Goal: Contribute content: Add original content to the website for others to see

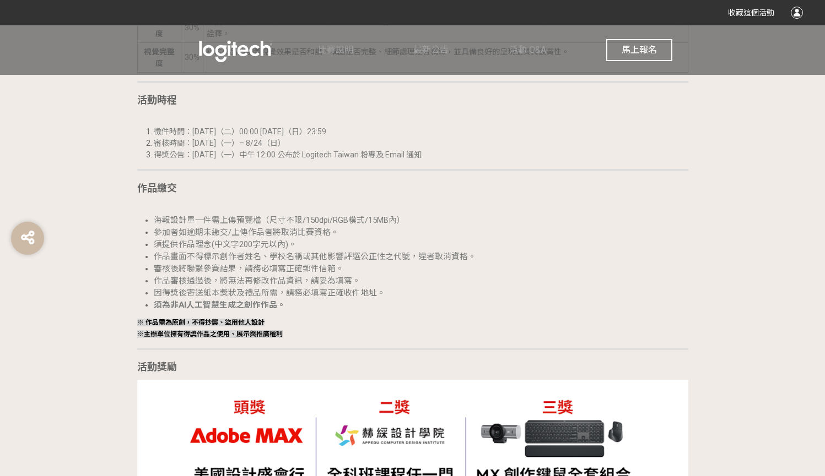
scroll to position [1411, 0]
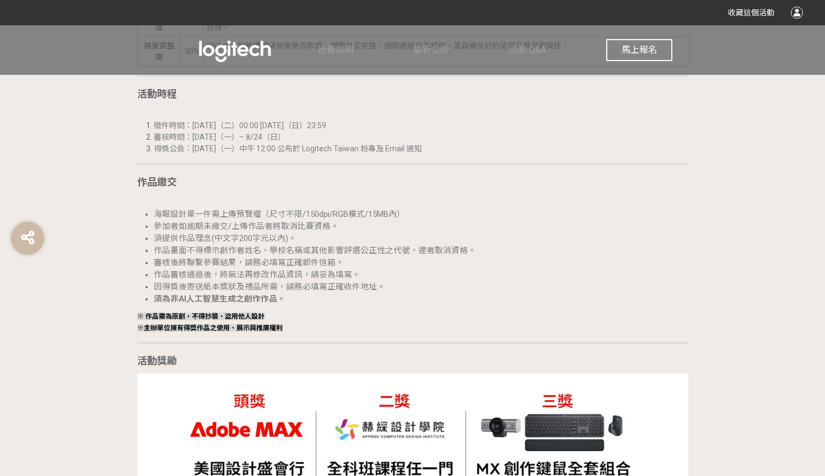
click at [647, 58] on button "馬上報名" at bounding box center [639, 50] width 66 height 22
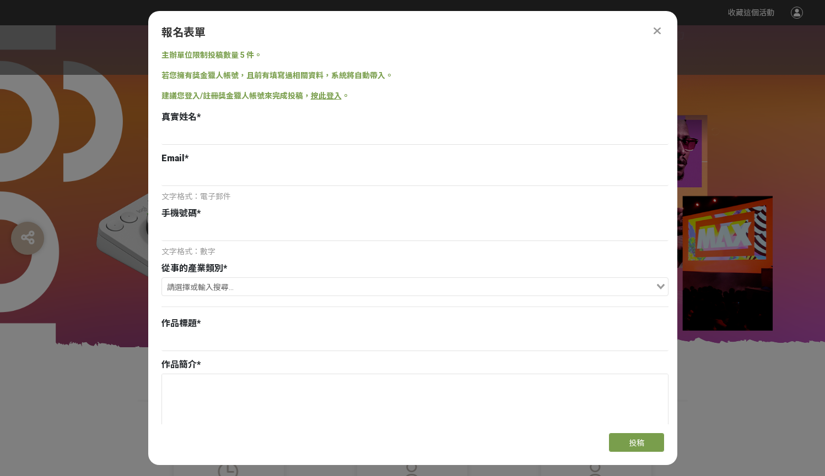
scroll to position [0, 0]
type input "弓"
type input "[PERSON_NAME]"
type input "sc"
type input "[EMAIL_ADDRESS][DOMAIN_NAME]"
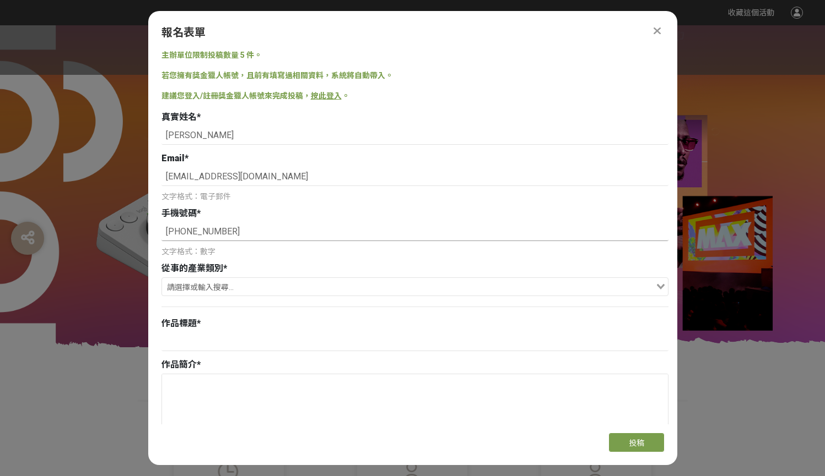
click at [208, 234] on input "+852 9362 4552" at bounding box center [414, 232] width 507 height 19
click at [212, 232] on input "+852 9362 4552" at bounding box center [414, 232] width 507 height 19
click at [210, 232] on input "+852 9362 4552" at bounding box center [414, 232] width 507 height 19
type input "[PHONE_NUMBER]"
click at [238, 312] on div at bounding box center [414, 307] width 507 height 12
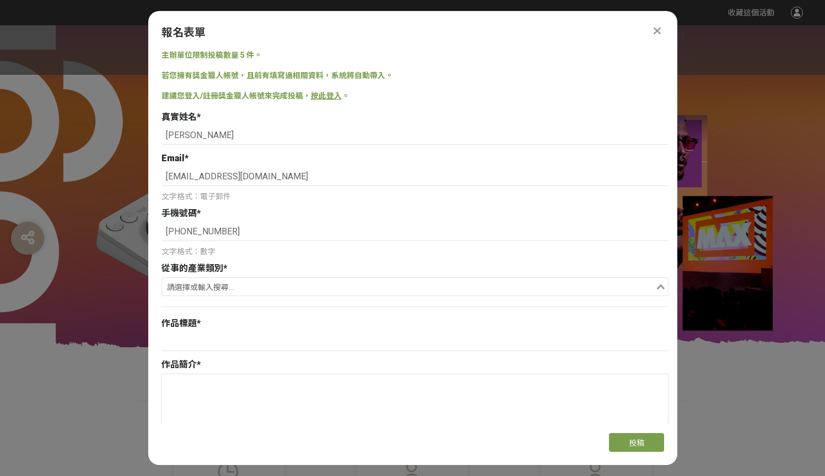
click at [206, 285] on input "Search for option" at bounding box center [408, 287] width 491 height 15
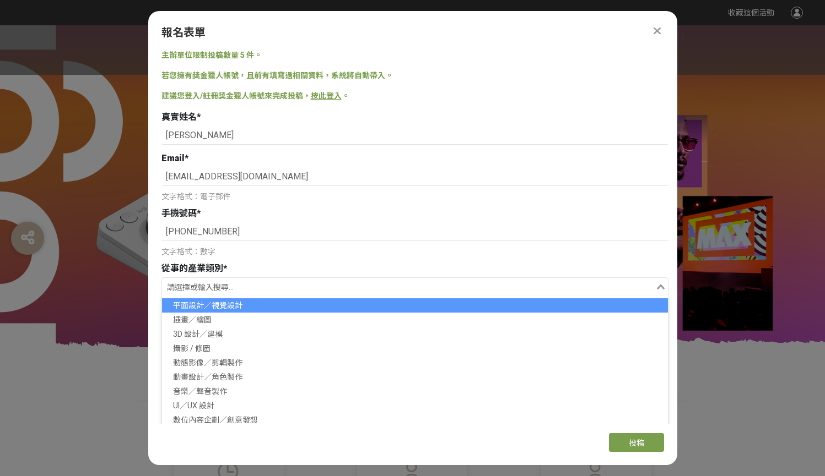
click at [215, 311] on li "平面設計／視覺設計" at bounding box center [415, 306] width 506 height 14
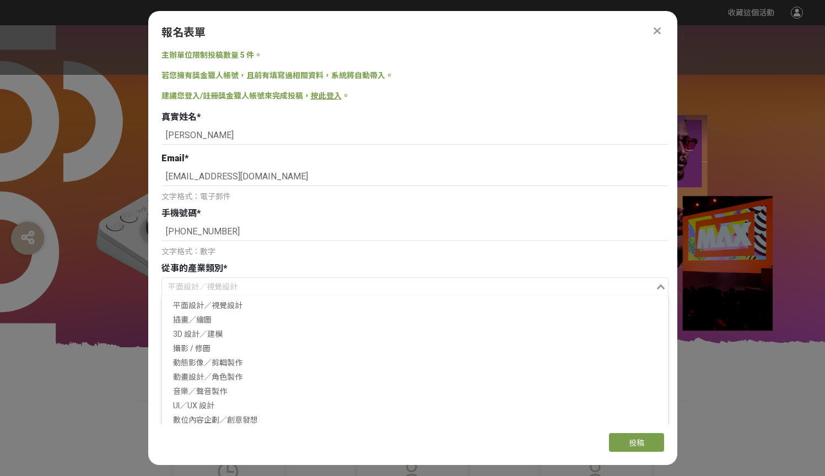
click at [225, 294] on div "平面設計／視覺設計" at bounding box center [408, 287] width 493 height 18
click at [249, 266] on div "從事的產業類別 *" at bounding box center [414, 268] width 507 height 13
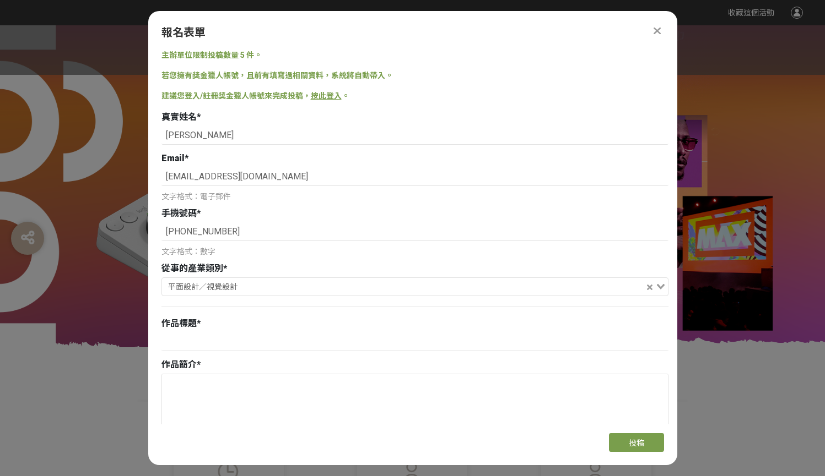
click at [319, 96] on link "按此登入" at bounding box center [326, 95] width 31 height 9
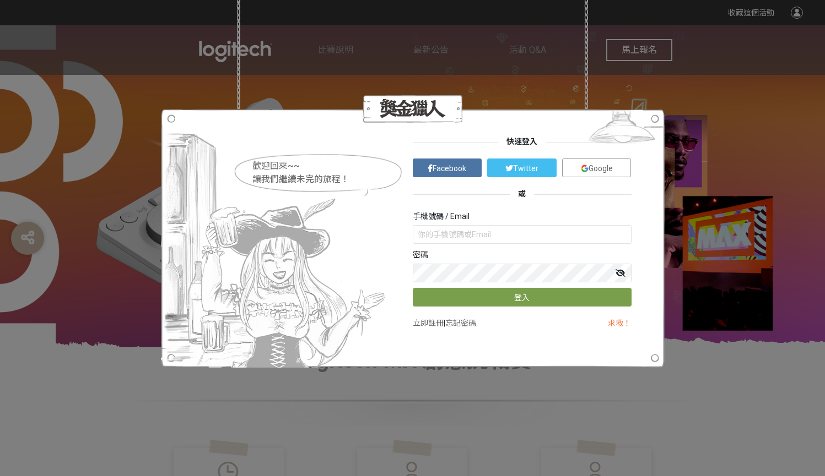
click at [577, 172] on link "Google" at bounding box center [596, 168] width 69 height 19
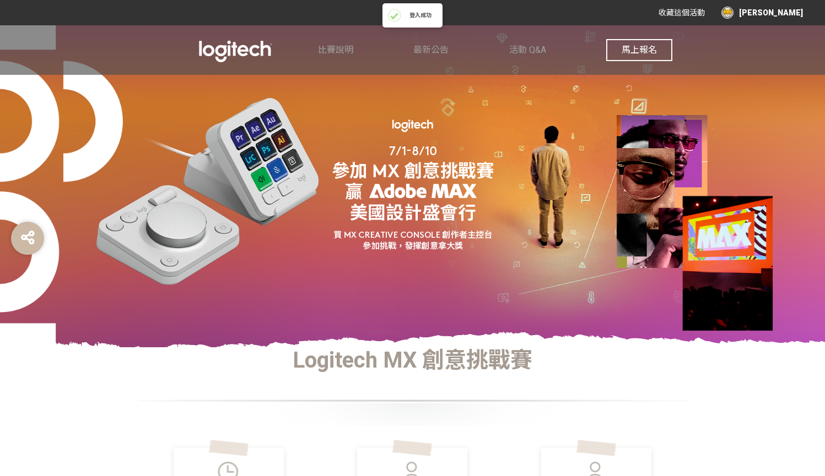
click at [758, 15] on div "[PERSON_NAME]" at bounding box center [762, 13] width 82 height 12
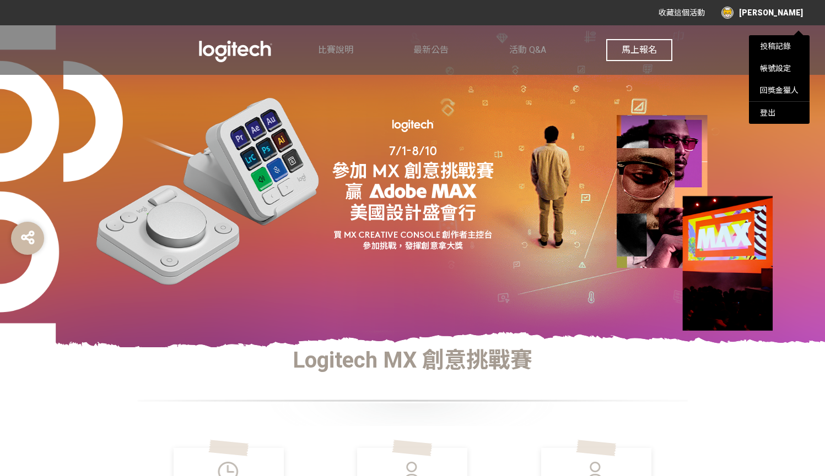
scroll to position [61, 0]
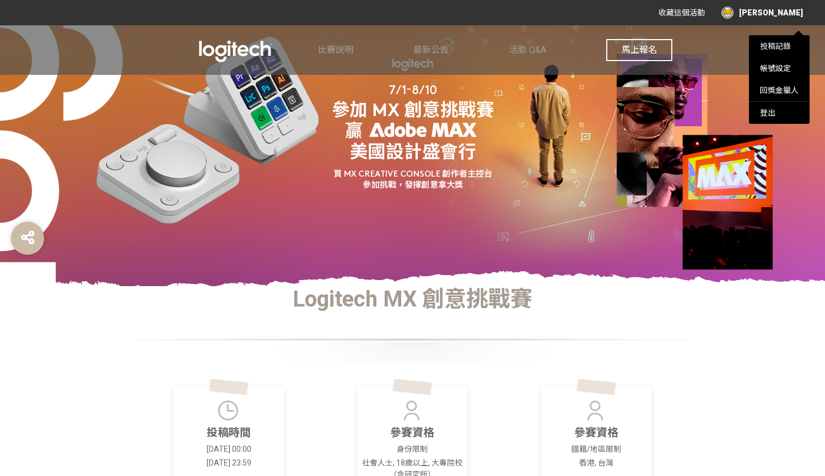
click at [634, 51] on div at bounding box center [412, 238] width 825 height 476
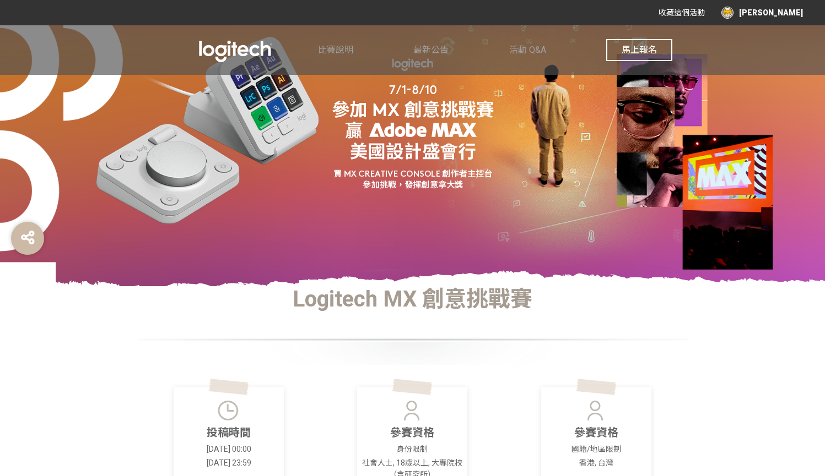
click at [657, 51] on span "馬上報名" at bounding box center [638, 50] width 35 height 10
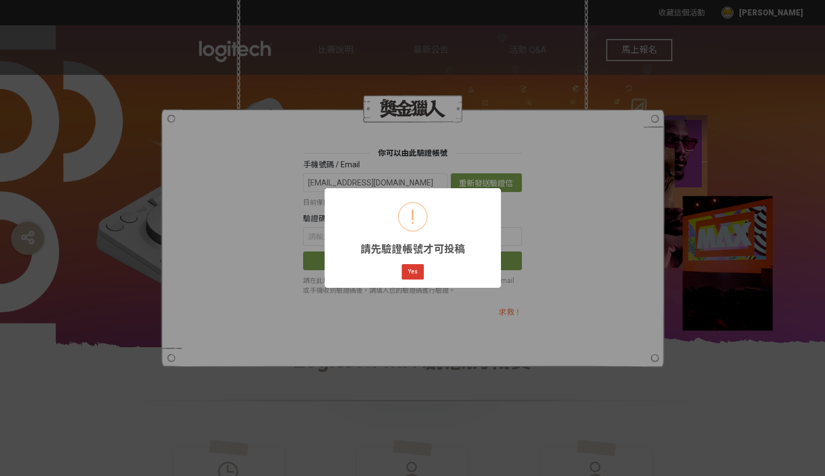
click at [406, 271] on button "Yes" at bounding box center [413, 271] width 22 height 15
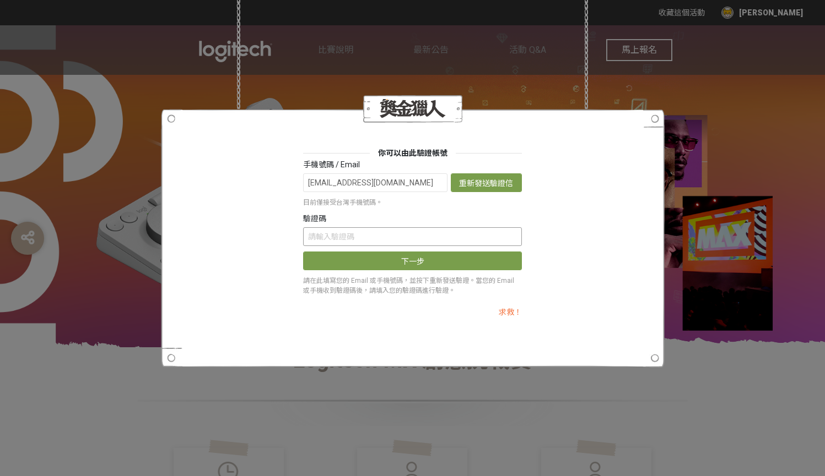
click at [376, 236] on input "text" at bounding box center [412, 236] width 219 height 19
paste input "Mnk2YUxkeGk"
type input "Mnk2YUxkeGk"
click at [437, 255] on button "下一步" at bounding box center [412, 261] width 219 height 19
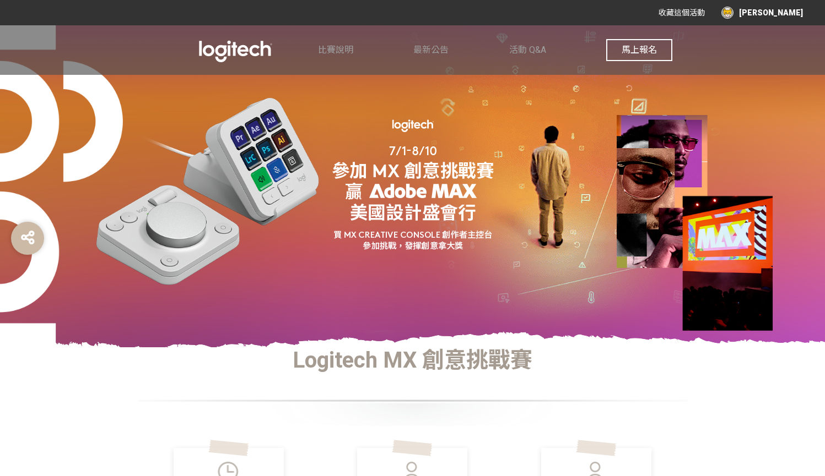
click at [629, 46] on span "馬上報名" at bounding box center [638, 50] width 35 height 10
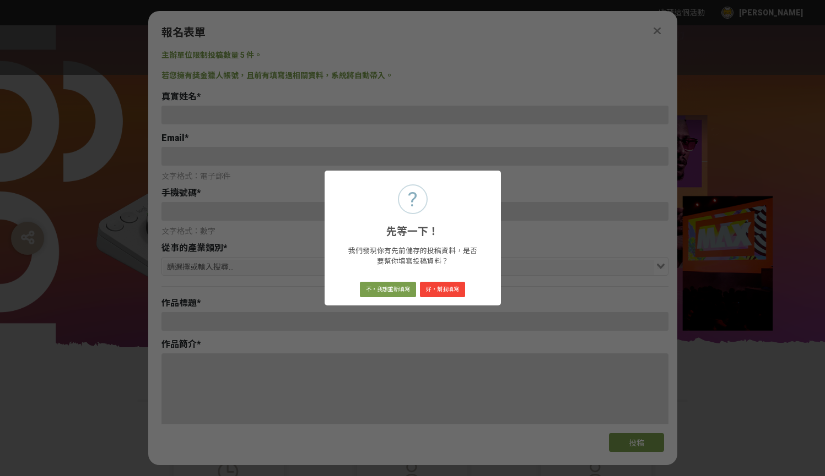
type input "scvicytc@gmail.com"
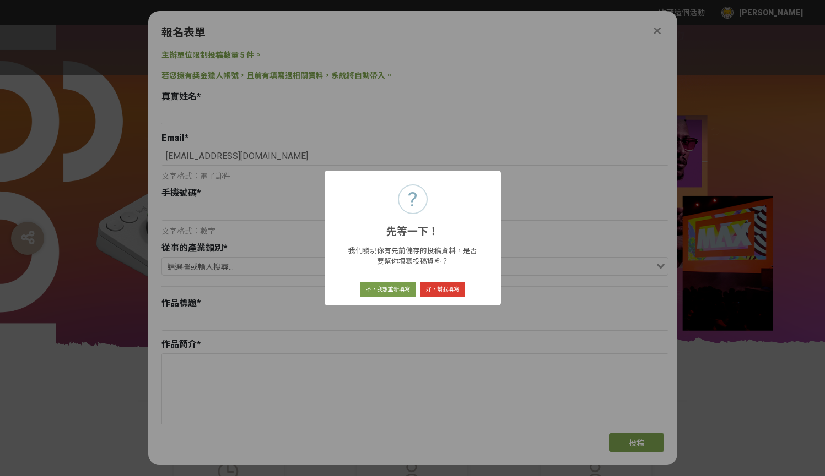
click at [427, 287] on button "好，幫我填寫" at bounding box center [442, 289] width 45 height 15
type input "[PERSON_NAME]"
type input "[EMAIL_ADDRESS][DOMAIN_NAME]"
type input "[PHONE_NUMBER]"
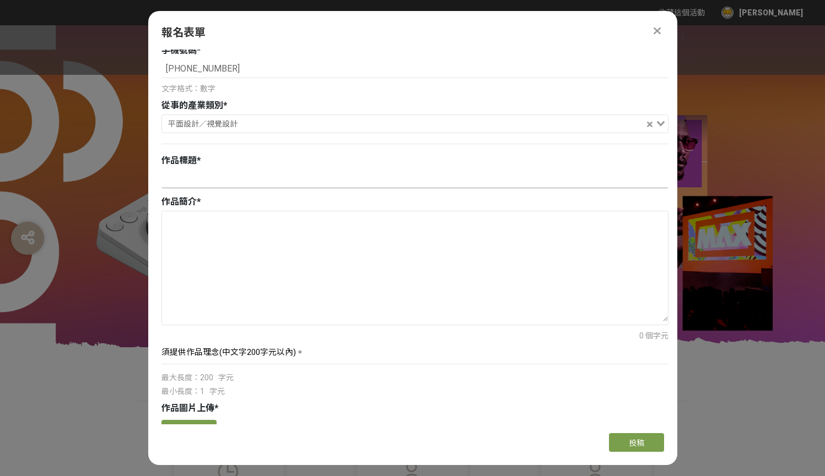
scroll to position [156, 0]
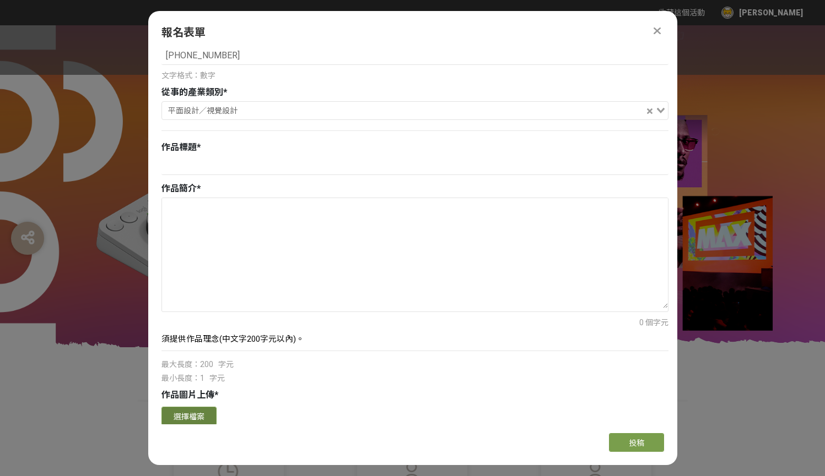
click at [197, 415] on button "選擇檔案" at bounding box center [188, 416] width 55 height 19
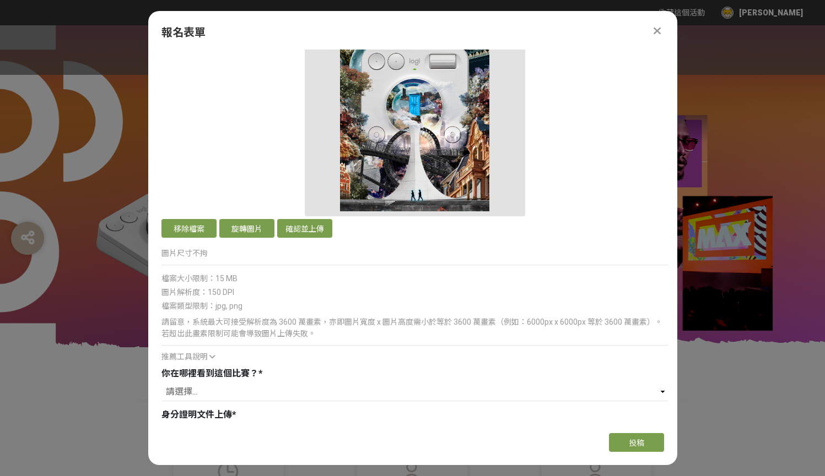
scroll to position [567, 0]
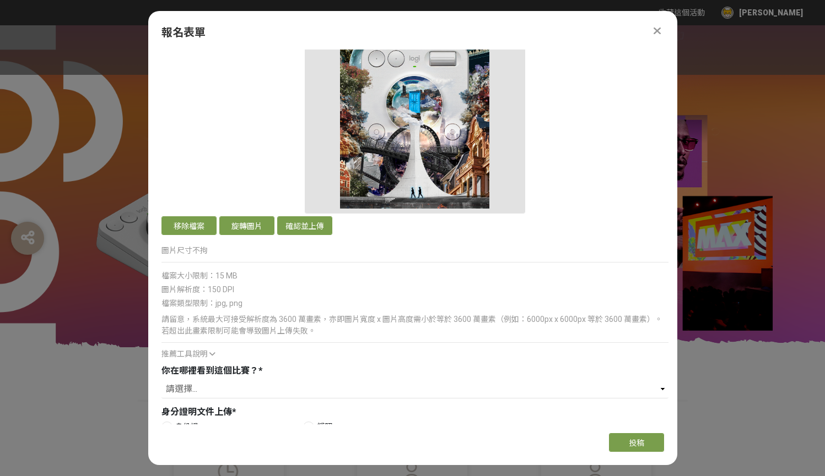
click at [213, 351] on icon at bounding box center [212, 354] width 6 height 8
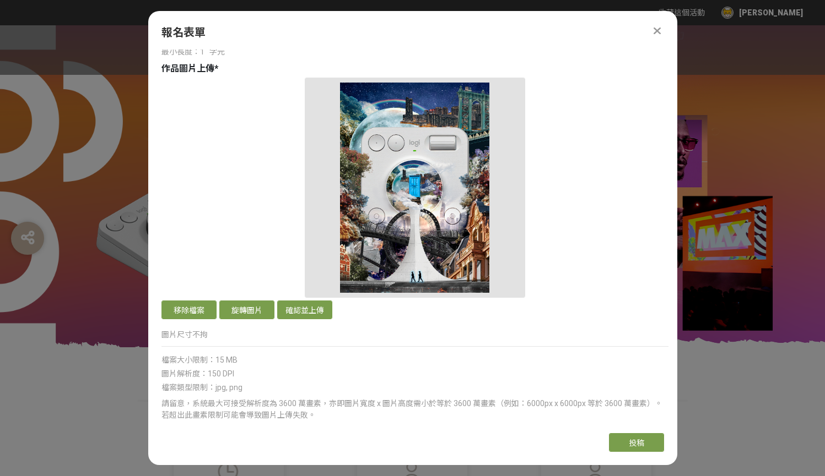
scroll to position [478, 0]
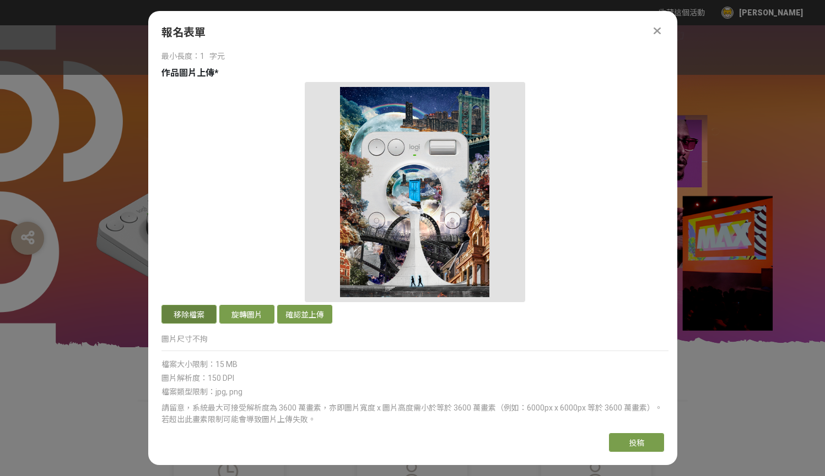
click at [207, 318] on button "移除檔案" at bounding box center [188, 314] width 55 height 19
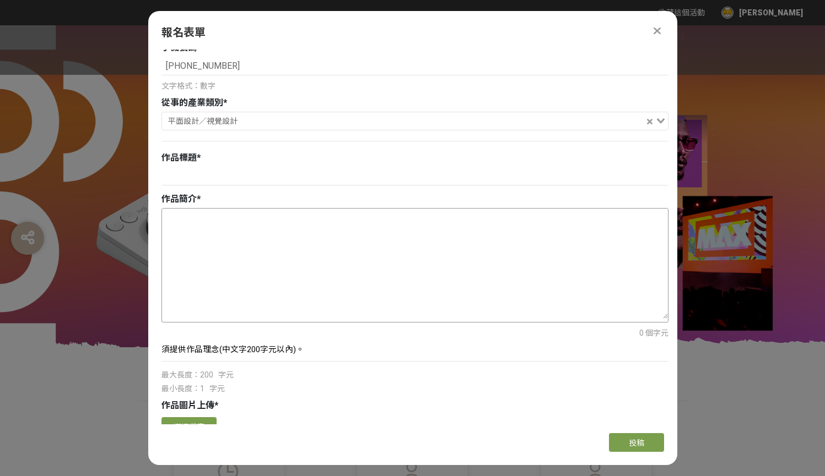
scroll to position [204, 0]
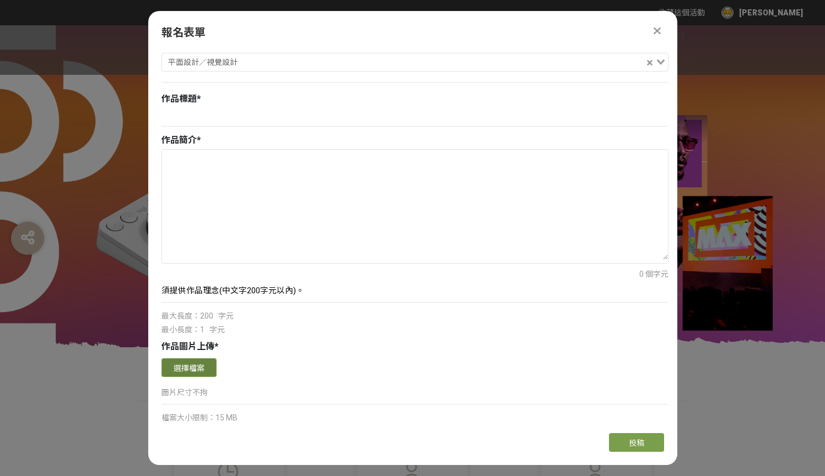
click at [187, 375] on button "選擇檔案" at bounding box center [188, 368] width 55 height 19
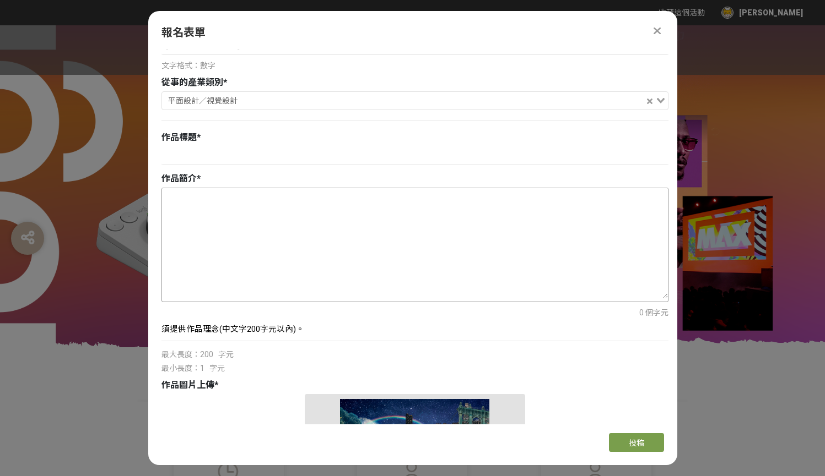
scroll to position [177, 0]
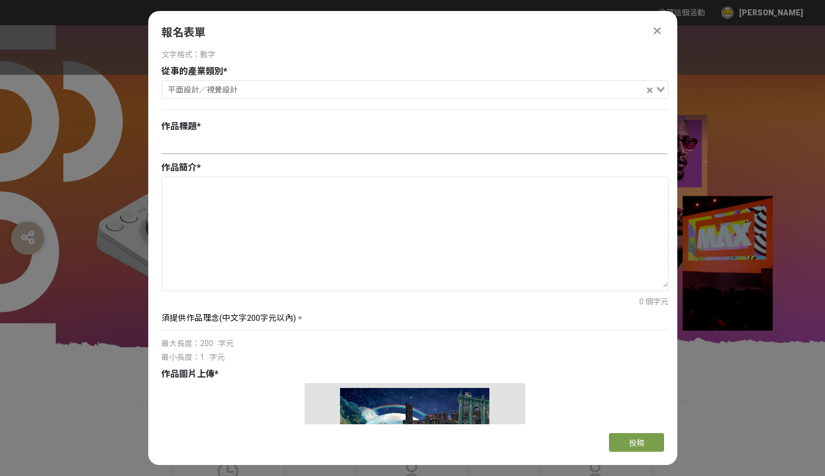
click at [386, 152] on input at bounding box center [414, 144] width 507 height 19
type input "o"
type input "人"
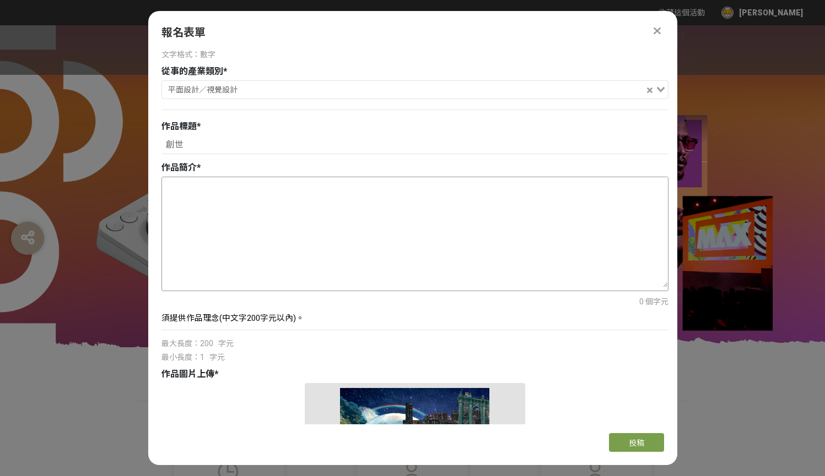
click at [319, 216] on textarea at bounding box center [415, 232] width 506 height 110
click at [172, 147] on input "創世" at bounding box center [414, 144] width 507 height 19
click at [169, 147] on input "創世" at bounding box center [414, 144] width 507 height 19
type input "再創世"
click at [194, 245] on textarea at bounding box center [415, 232] width 506 height 110
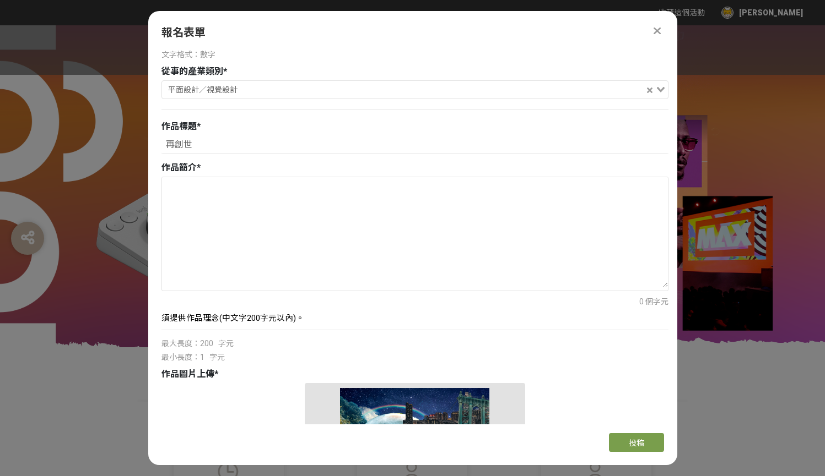
click at [357, 18] on div "報名表單 主辦單位限制投稿數量 5 件。 若您擁有獎金獵人帳號，且前有填寫過相關資料，系統將自動帶入。 真實姓名 * 陳世澄 Email * scvic.yt…" at bounding box center [412, 238] width 529 height 454
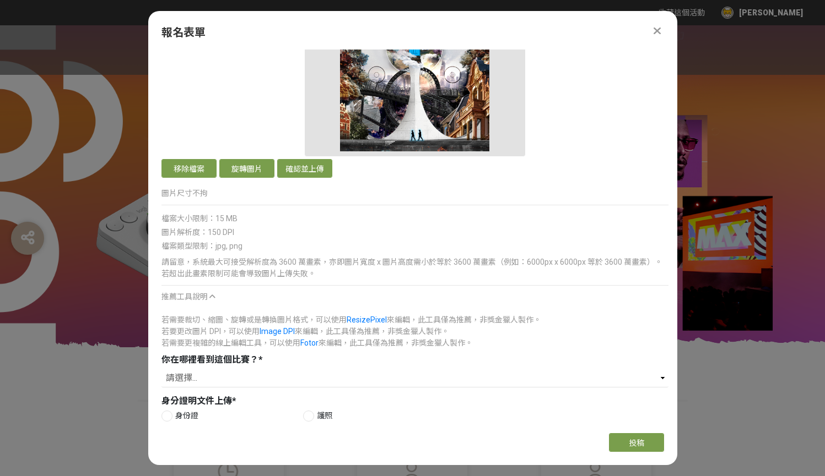
scroll to position [623, 0]
click at [302, 161] on button "確認並上傳" at bounding box center [304, 169] width 55 height 19
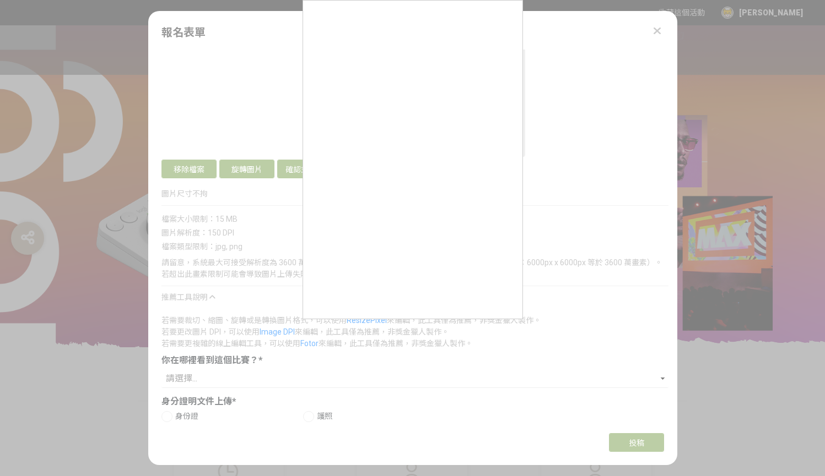
click at [300, 171] on div at bounding box center [412, 238] width 825 height 476
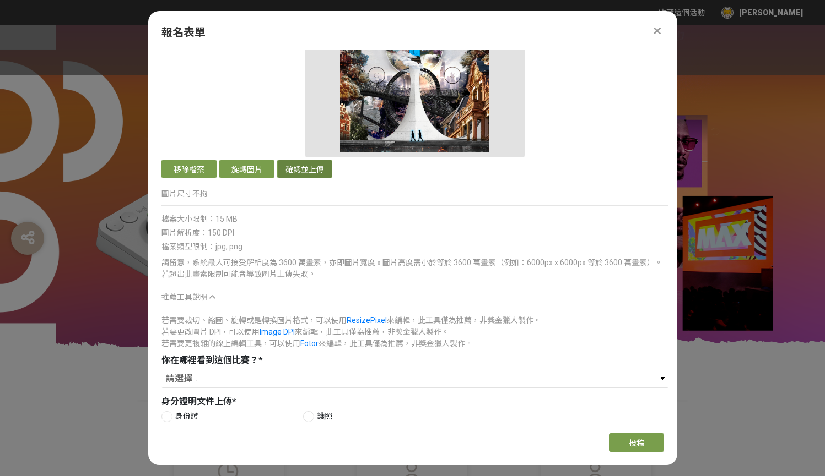
click at [303, 173] on button "確認並上傳" at bounding box center [304, 169] width 55 height 19
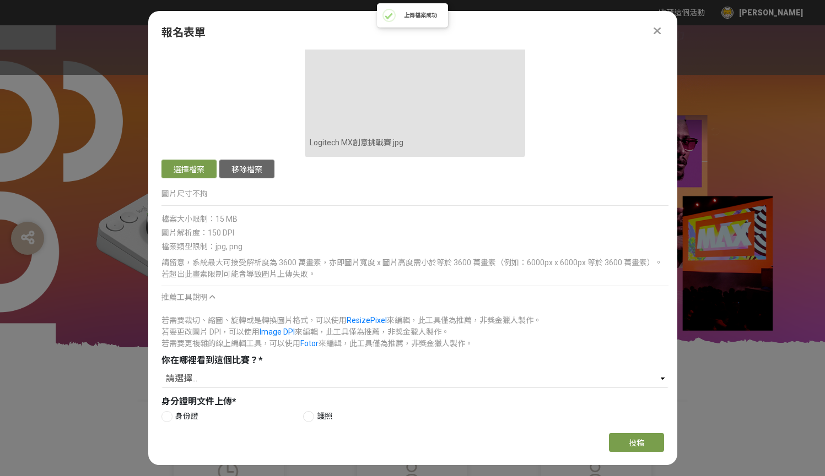
scroll to position [687, 0]
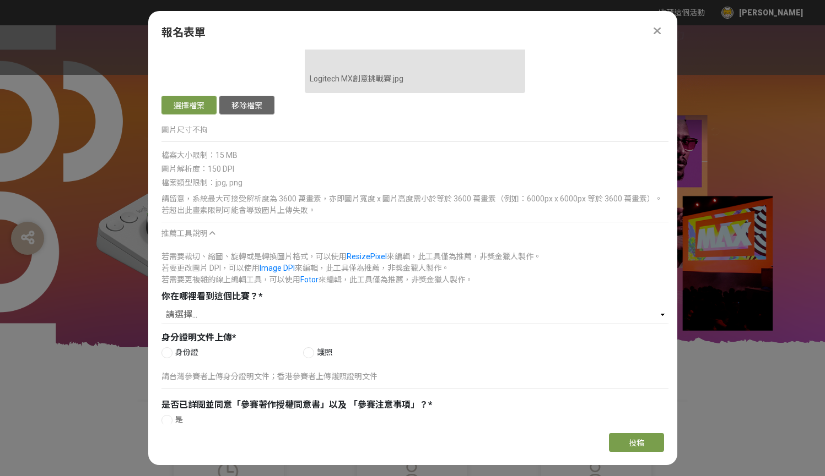
click at [166, 352] on div at bounding box center [166, 353] width 11 height 11
radio input "true"
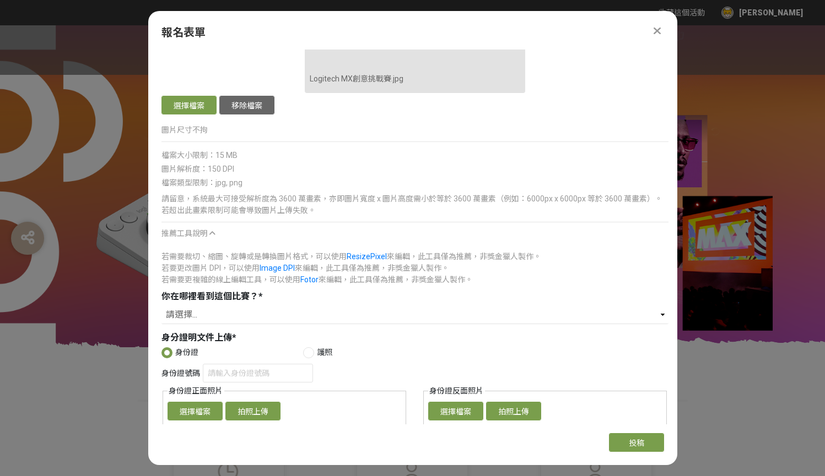
scroll to position [758, 0]
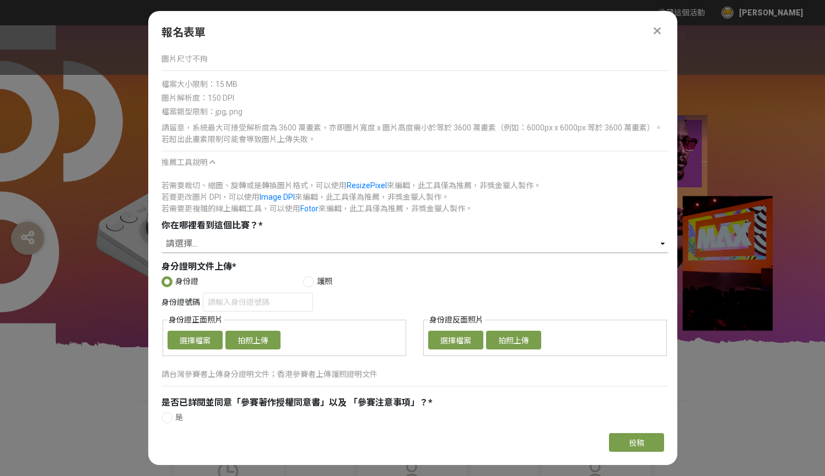
select select "​線上廣告"
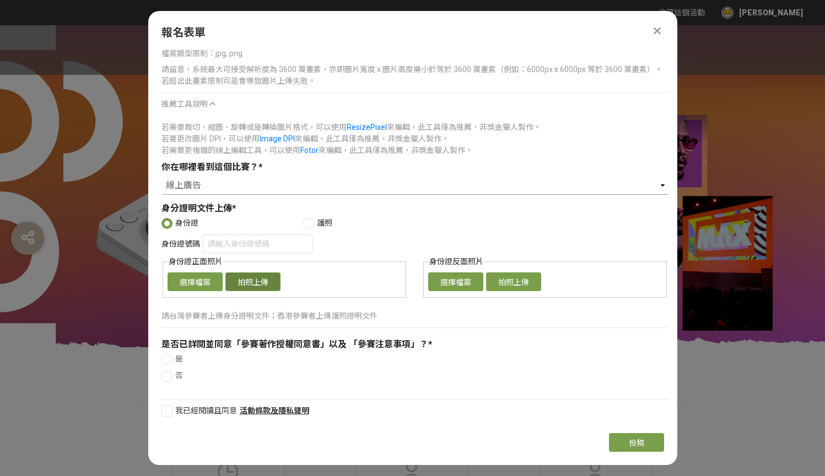
scroll to position [0, 0]
click at [307, 223] on div at bounding box center [308, 223] width 11 height 11
radio input "false"
radio input "true"
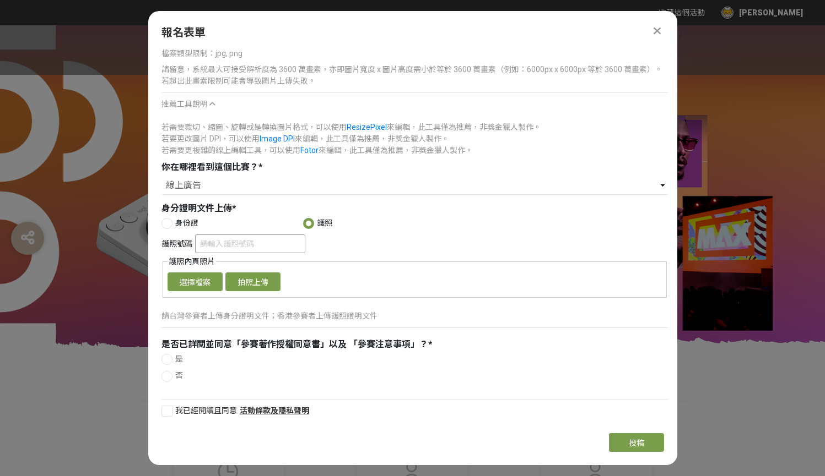
click at [271, 243] on input "護照號碼" at bounding box center [250, 244] width 110 height 19
click at [192, 278] on button "選擇檔案" at bounding box center [194, 282] width 55 height 19
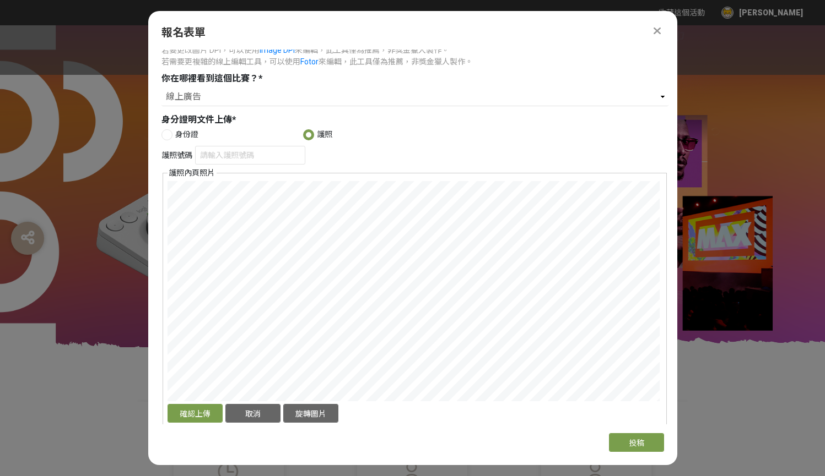
scroll to position [920, 0]
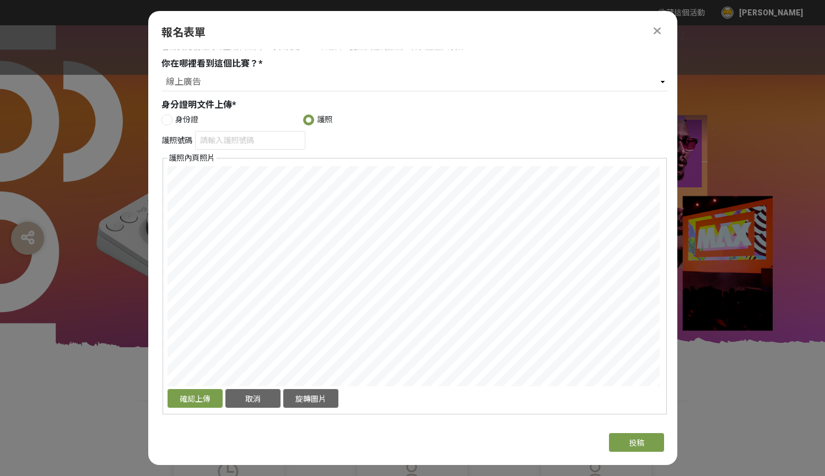
click at [514, 401] on div "確認上傳 取消 旋轉圖片" at bounding box center [414, 288] width 495 height 245
click at [203, 399] on button "確認上傳" at bounding box center [194, 398] width 55 height 19
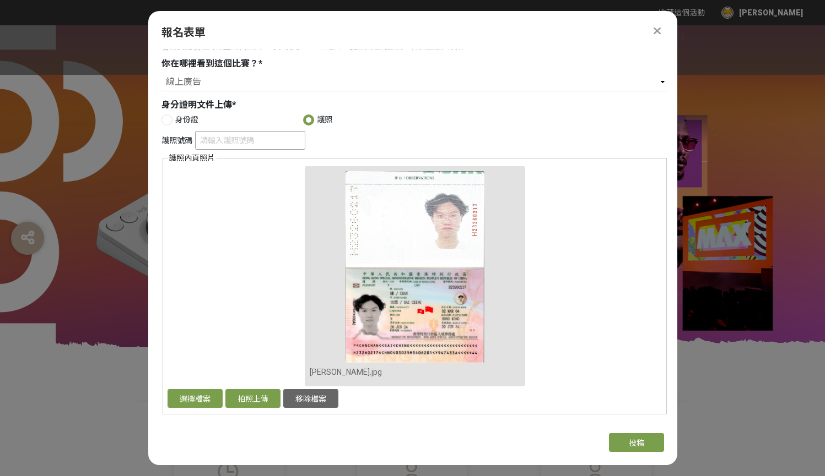
click at [214, 148] on input "護照號碼" at bounding box center [250, 140] width 110 height 19
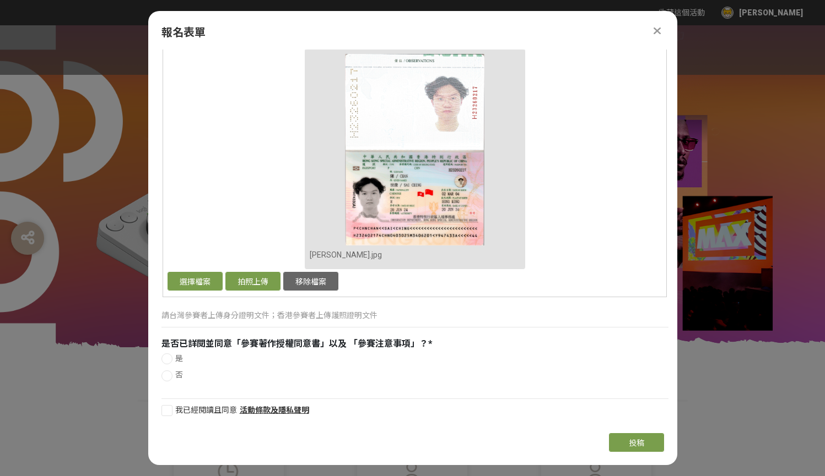
scroll to position [1037, 0]
type input "H23260217"
click at [170, 359] on div at bounding box center [166, 359] width 11 height 11
radio input "true"
click at [166, 414] on div at bounding box center [166, 411] width 11 height 11
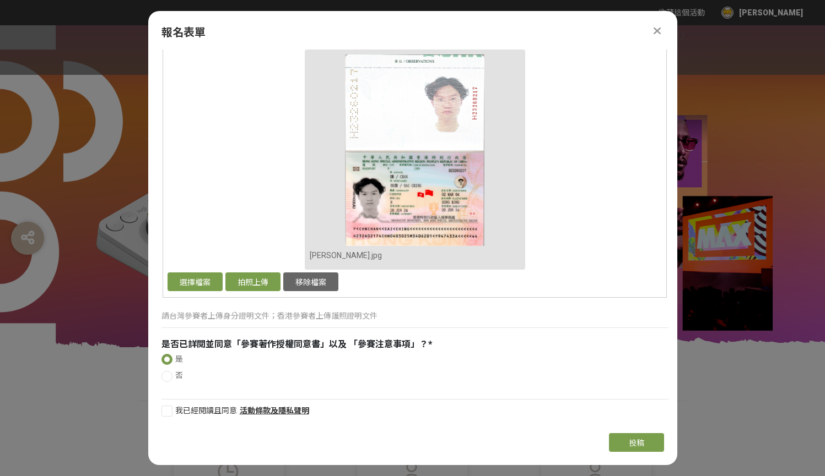
checkbox input "true"
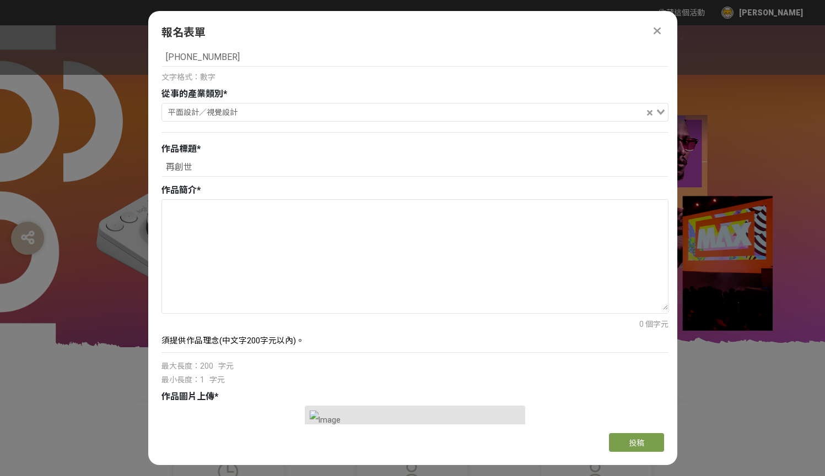
scroll to position [140, 0]
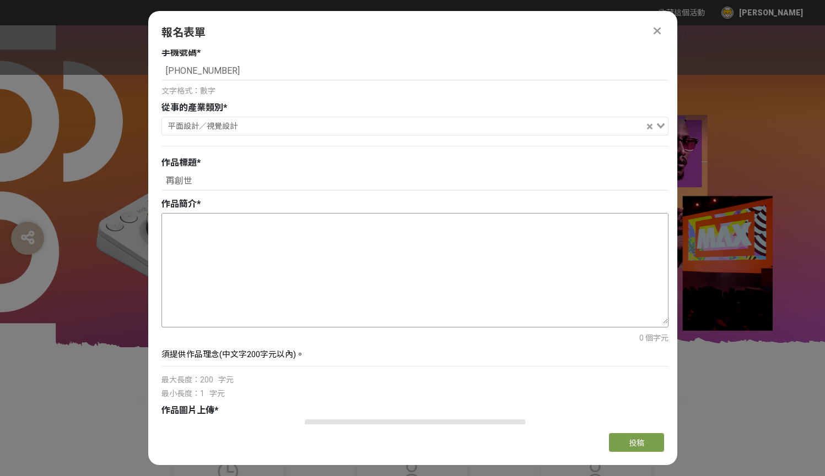
click at [192, 261] on textarea at bounding box center [415, 269] width 506 height 110
paste textarea "### **作品名稱** **「再創世」** ### **作品理念簡介** 「再創世」是一幅聚焦創作者與科技交互的藝術作品，展現了如何利用主控台這一創作工具，…"
type textarea "### **作品名稱** **「再創世」** ### **作品理念簡介** 「再創世」是一幅聚焦創作者與科技交互的藝術作品，展現了如何利用主控台這一創作工具，…"
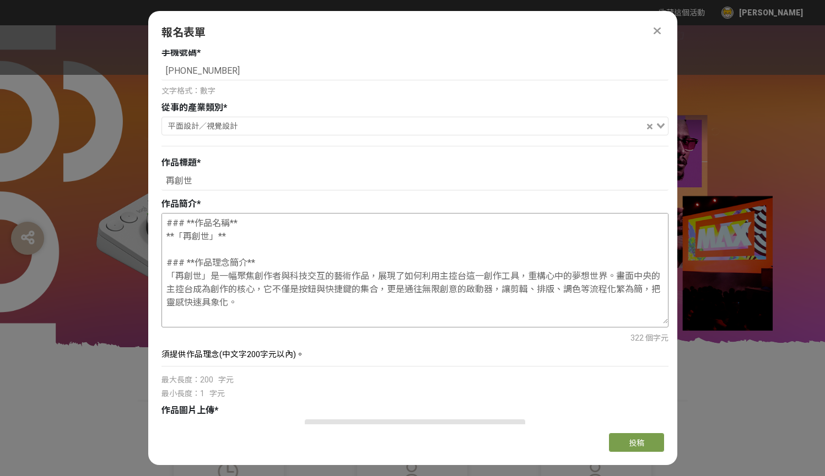
scroll to position [42, 0]
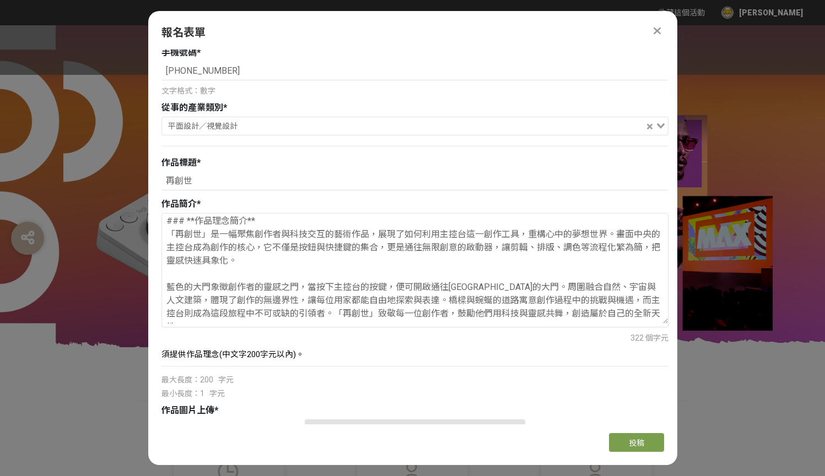
drag, startPoint x: 255, startPoint y: 217, endPoint x: 100, endPoint y: 216, distance: 155.3
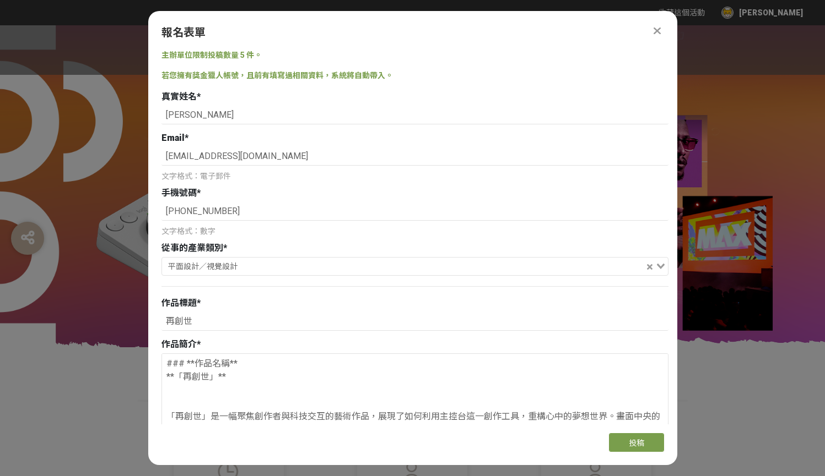
select select "​線上廣告"
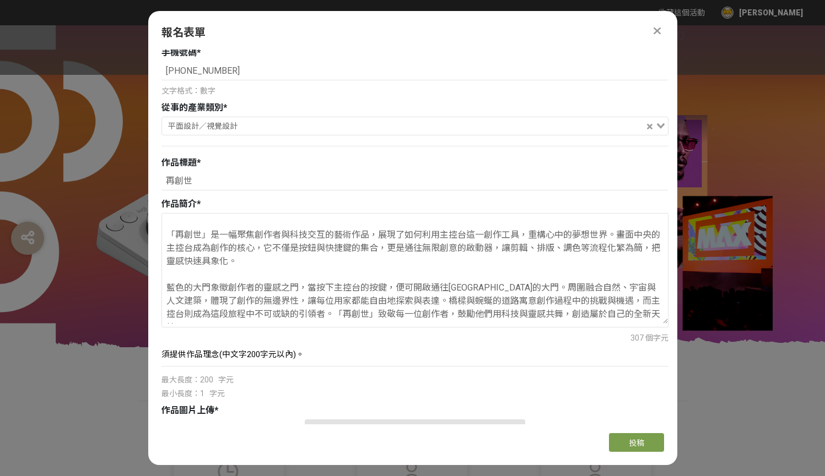
drag, startPoint x: 207, startPoint y: 236, endPoint x: 86, endPoint y: 236, distance: 120.6
click at [253, 231] on textarea "### **作品名稱** **「再創世」** 這是是一幅聚焦創作者與科技交互的藝術作品，展現了如何利用主控台這一創作工具，重構心中的夢想世界。畫面中央的主控台…" at bounding box center [415, 269] width 506 height 110
click at [235, 237] on textarea "### **作品名稱** **「再創世」** 這是是一幅聚焦創作者與科技交互的藝術作品，展現了如何利用主控台這一創作工具，重構心中的夢想世界。畫面中央的主控台…" at bounding box center [415, 269] width 506 height 110
click at [231, 235] on textarea "### **作品名稱** **「再創世」** 這是是一幅聚焦創作者與科技交互的藝術作品，展現了如何利用主控台這一創作工具，重構心中的夢想世界。畫面中央的主控台…" at bounding box center [415, 269] width 506 height 110
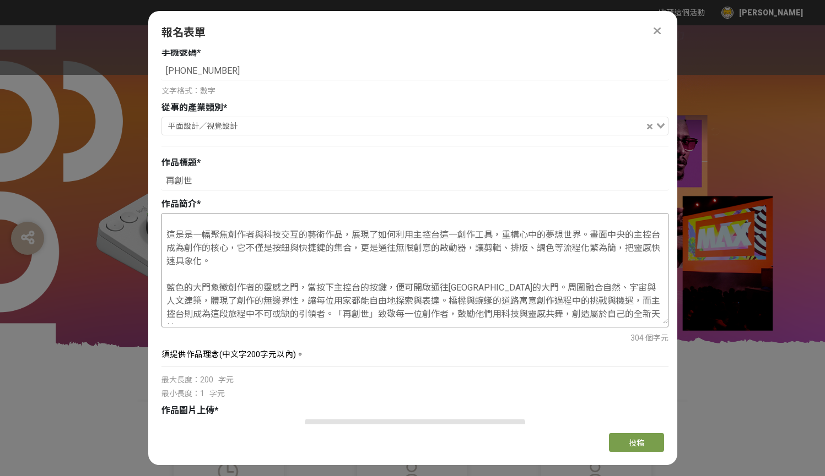
click at [211, 239] on textarea "### **作品名稱** **「再創世」** 這是是一幅聚焦創作者與科技交互的藝術作品，展現了如何利用主控台這一創作工具，重構心中的夢想世界。畫面中央的主控台…" at bounding box center [415, 269] width 506 height 110
click at [247, 238] on textarea "### **作品名稱** **「再創世」** 這是是一幅描繪聚焦創作者與科技交互的藝術作品，展現了如何利用主控台這一創作工具，重構心中的夢想世界。畫面中央的主…" at bounding box center [415, 269] width 506 height 110
drag, startPoint x: 272, startPoint y: 236, endPoint x: 228, endPoint y: 235, distance: 43.5
click at [228, 235] on textarea "### **作品名稱** **「再創世」** 這是是一幅描繪聚焦創作者與科技交互的藝術作品，展現了如何利用主控台這一創作工具，重構心中的夢想世界。畫面中央的主…" at bounding box center [415, 269] width 506 height 110
click at [322, 234] on textarea "### **作品名稱** **「再創世」** 這是是一幅描繪藝術創作者與科技交互的藝術作品，展現了如何利用主控台這一創作工具，重構心中的夢想世界。畫面中央的主…" at bounding box center [415, 269] width 506 height 110
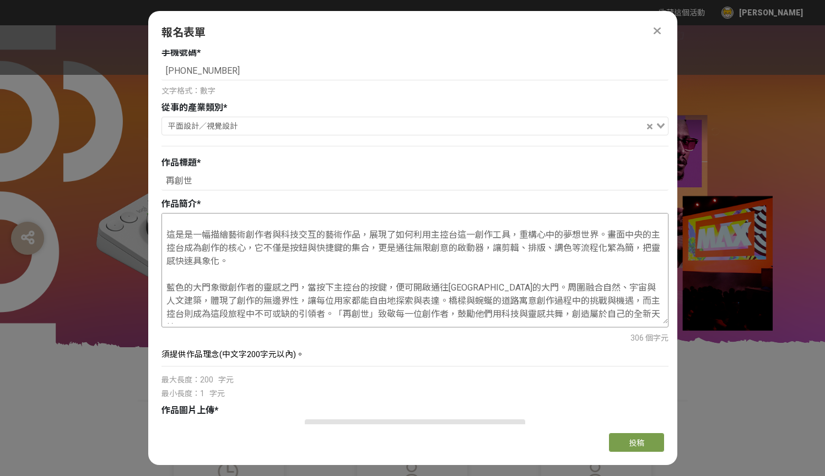
click at [279, 236] on textarea "### **作品名稱** **「再創世」** 這是是一幅描繪藝術創作者與科技交互的藝術作品，展現了如何利用主控台這一創作工具，重構心中的夢想世界。畫面中央的主…" at bounding box center [415, 269] width 506 height 110
click at [319, 232] on textarea "### **作品名稱** **「再創世」** 這是是一幅描繪藝術創作者與科技交互的藝術作品，展現了如何利用主控台這一創作工具，重構心中的夢想世界。畫面中央的主…" at bounding box center [415, 269] width 506 height 110
click at [272, 232] on textarea "### **作品名稱** **「再創世」** 這是是一幅描繪藝術創作者與科技的藝術作品，展現了如何利用主控台這一創作工具，重構心中的夢想世界。畫面中央的主控台…" at bounding box center [415, 269] width 506 height 110
click at [301, 235] on textarea "### **作品名稱** **「再創世」** 這是是一幅描繪藝術創作者與科技的藝術作品，展現了如何利用主控台這一創作工具，重構心中的夢想世界。畫面中央的主控台…" at bounding box center [415, 269] width 506 height 110
click at [253, 234] on textarea "### **作品名稱** **「再創世」** 這是是一幅描繪藝術創作者與科技高度融合的藝術作品，展現了如何利用主控台這一創作工具，重構心中的夢想世界。畫面中央…" at bounding box center [415, 269] width 506 height 110
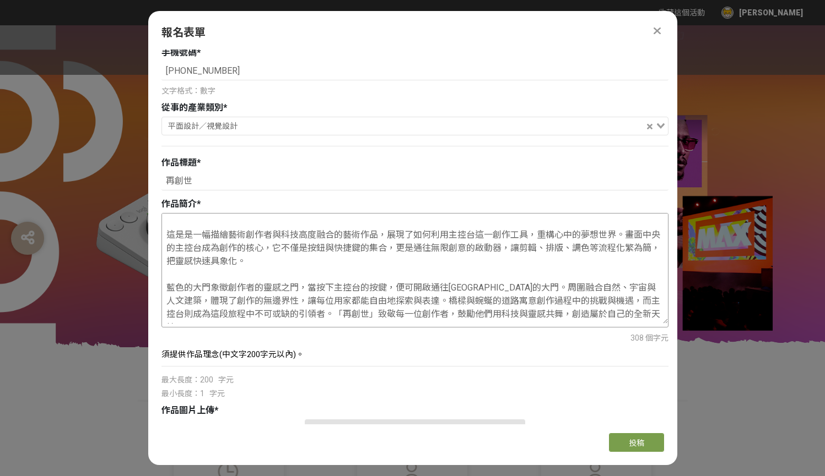
click at [244, 238] on textarea "### **作品名稱** **「再創世」** 這是是一幅描繪藝術創作者與科技高度融合的藝術作品，展現了如何利用主控台這一創作工具，重構心中的夢想世界。畫面中央…" at bounding box center [415, 269] width 506 height 110
click at [256, 237] on textarea "### **作品名稱** **「再創世」** 這是是一幅描繪創作者與科技高度融合的藝術作品，展現了如何利用主控台這一創作工具，重構心中的夢想世界。畫面中央的主…" at bounding box center [415, 269] width 506 height 110
click at [373, 235] on textarea "### **作品名稱** **「再創世」** 這是是一幅描繪創作節奏與科技高度融合的藝術作品，展現了如何利用主控台這一創作工具，重構心中的夢想世界。畫面中央的…" at bounding box center [415, 269] width 506 height 110
drag, startPoint x: 406, startPoint y: 238, endPoint x: 422, endPoint y: 236, distance: 16.1
click at [422, 236] on textarea "### **作品名稱** **「再創世」** 這是是一幅描繪創作節奏與科技高度融合的藝術作品，展現了如何利用主控台這一創作工具，重構心中的夢想世界。畫面中央的…" at bounding box center [415, 269] width 506 height 110
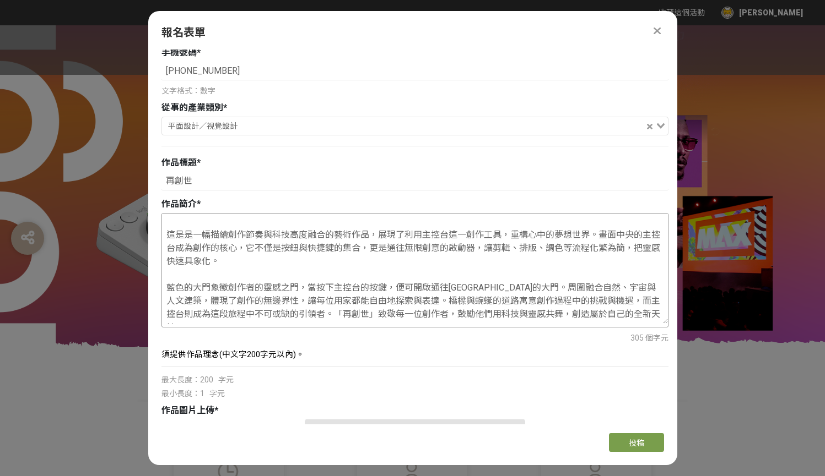
drag, startPoint x: 420, startPoint y: 234, endPoint x: 449, endPoint y: 235, distance: 28.7
click at [449, 236] on textarea "### **作品名稱** **「再創世」** 這是是一幅描繪創作節奏與科技高度融合的藝術作品，展現了利用主控台這一創作工具，重構心中的夢想世界。畫面中央的主控…" at bounding box center [415, 269] width 506 height 110
paste textarea "MX Creative Console"
drag, startPoint x: 506, startPoint y: 236, endPoint x: 562, endPoint y: 236, distance: 55.6
click at [562, 236] on textarea "### **作品名稱** **「再創世」** 這是是一幅描繪創作節奏與科技高度融合的藝術作品，展現了利用MX Creative Console這一創作工具，重…" at bounding box center [415, 269] width 506 height 110
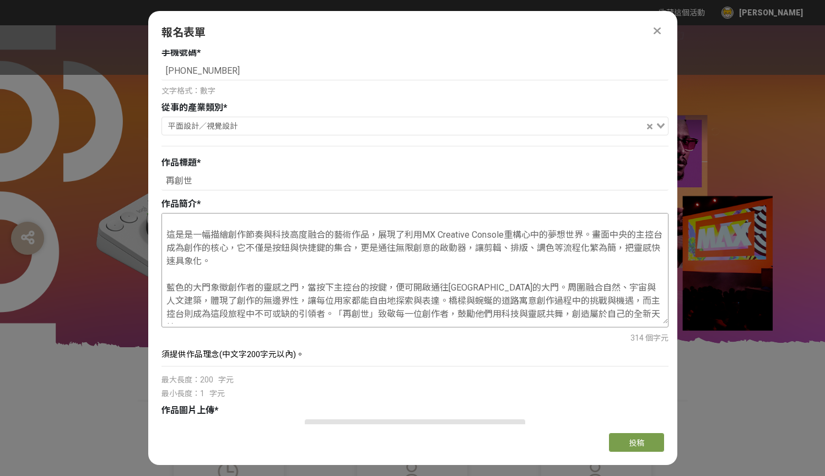
click at [559, 234] on textarea "### **作品名稱** **「再創世」** 這是是一幅描繪創作節奏與科技高度融合的藝術作品，展現了利用MX Creative Console重構心中的夢想世…" at bounding box center [415, 269] width 506 height 110
click at [563, 235] on textarea "### **作品名稱** **「再創世」** 這是是一幅描繪創作節奏與科技高度融合的藝術作品，展現了利用MX Creative Console重構心中的夢想世…" at bounding box center [415, 269] width 506 height 110
click at [540, 236] on textarea "### **作品名稱** **「再創世」** 這是是一幅描繪創作節奏與科技高度融合的藝術作品，展現了利用MX Creative Console重構心中的未來世…" at bounding box center [415, 269] width 506 height 110
click at [423, 315] on textarea "### **作品名稱** **「再創世」** 這是是一幅描繪創作節奏與科技高度融合的藝術作品，展現了利用MX Creative Console重構每個人心中的…" at bounding box center [415, 269] width 506 height 110
drag, startPoint x: 617, startPoint y: 235, endPoint x: 533, endPoint y: 268, distance: 91.0
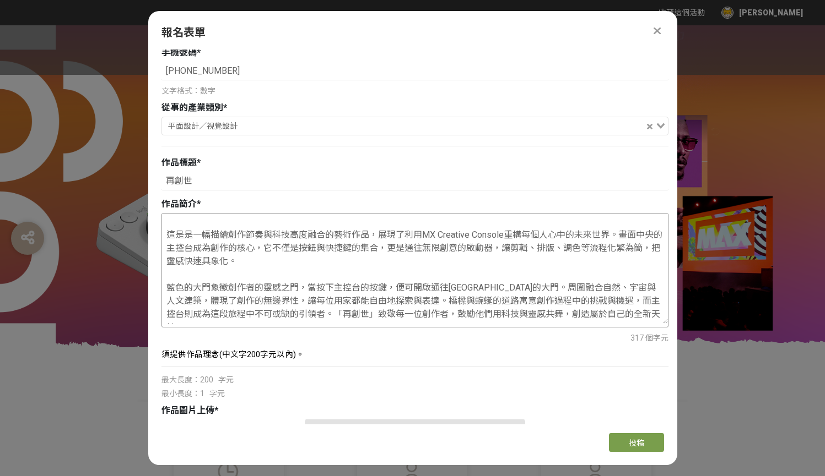
click at [533, 268] on textarea "### **作品名稱** **「再創世」** 這是是一幅描繪創作節奏與科技高度融合的藝術作品，展現了利用MX Creative Console重構每個人心中的…" at bounding box center [415, 269] width 506 height 110
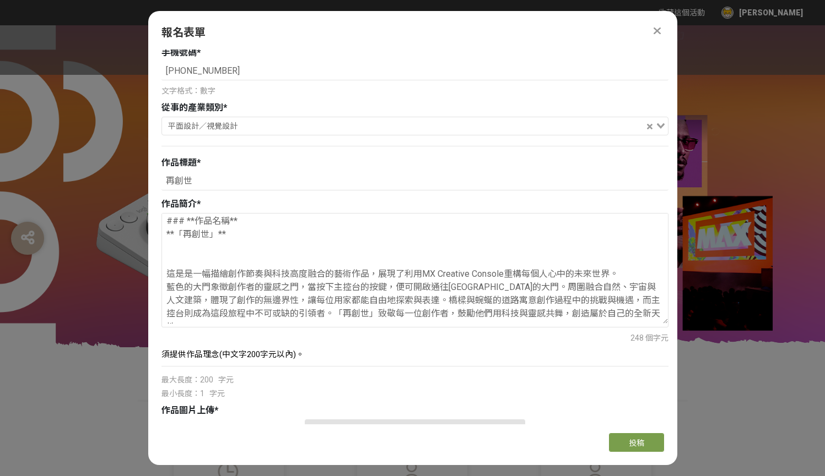
scroll to position [0, 0]
drag, startPoint x: 184, startPoint y: 260, endPoint x: 112, endPoint y: 191, distance: 99.3
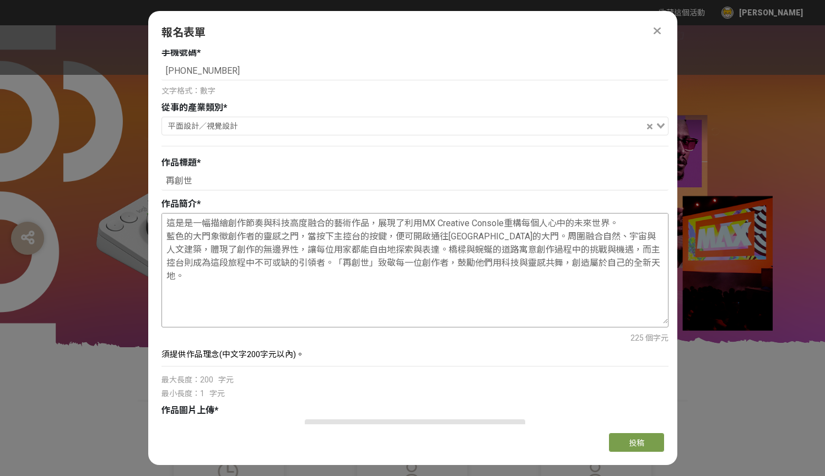
click at [167, 236] on textarea "這是是一幅描繪創作節奏與科技高度融合的藝術作品，展現了利用MX Creative Console重構每個人心中的未來世界。 藍色的大門象徵創作者的靈感之門，當…" at bounding box center [415, 269] width 506 height 110
click at [626, 220] on textarea "這是是一幅描繪創作節奏與科技高度融合的藝術作品，展現了利用MX Creative Console重構每個人心中的未來世界。 藍色的大門象徵創作者的靈感之門，當…" at bounding box center [415, 269] width 506 height 110
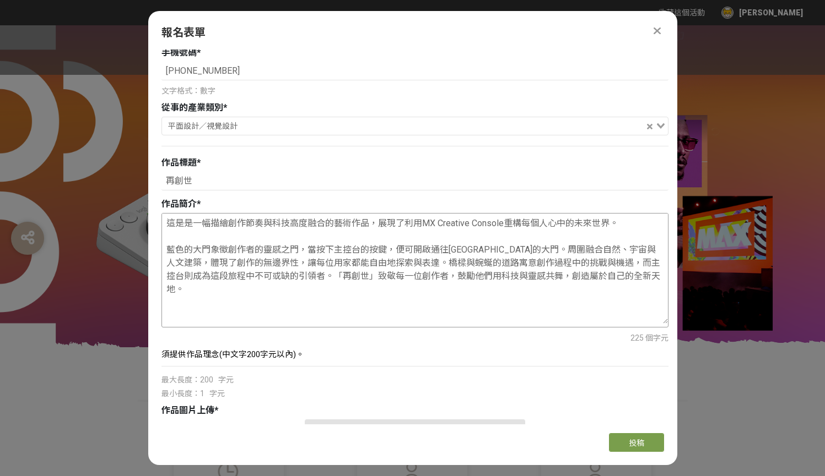
drag, startPoint x: 423, startPoint y: 227, endPoint x: 505, endPoint y: 223, distance: 81.6
click at [505, 223] on textarea "這是是一幅描繪創作節奏與科技高度融合的藝術作品，展現了利用MX Creative Console重構每個人心中的未來世界。 藍色的大門象徵創作者的靈感之門，當…" at bounding box center [415, 269] width 506 height 110
click at [205, 252] on textarea "這是是一幅描繪創作節奏與科技高度融合的藝術作品，展現了利用MX Creative Console重構每個人心中的未來世界。 藍色的大門象徵創作者的靈感之門，當…" at bounding box center [415, 269] width 506 height 110
drag, startPoint x: 230, startPoint y: 248, endPoint x: 295, endPoint y: 253, distance: 65.7
click at [295, 253] on textarea "這是是一幅描繪創作節奏與科技高度融合的藝術作品，展現了利用MX Creative Console重構每個人心中的未來世界。 藍色的大門象徵創作者的靈感之門，當…" at bounding box center [415, 269] width 506 height 110
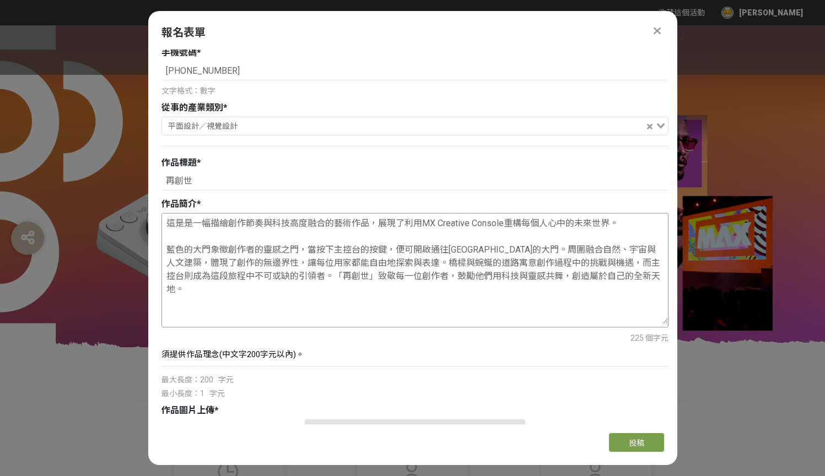
drag, startPoint x: 420, startPoint y: 229, endPoint x: 486, endPoint y: 227, distance: 66.1
click at [487, 227] on textarea "這是是一幅描繪創作節奏與科技高度融合的藝術作品，展現了利用MX Creative Console重構每個人心中的未來世界。 藍色的大門象徵創作者的靈感之門，當…" at bounding box center [415, 269] width 506 height 110
drag, startPoint x: 423, startPoint y: 221, endPoint x: 504, endPoint y: 221, distance: 81.0
click at [504, 221] on textarea "這是是一幅描繪創作節奏與科技高度融合的藝術作品，展現了利用MX Creative Console重構每個人心中的未來世界。 藍色的大門象徵創作者的靈感之門，當…" at bounding box center [415, 269] width 506 height 110
drag, startPoint x: 229, startPoint y: 250, endPoint x: 394, endPoint y: 250, distance: 165.8
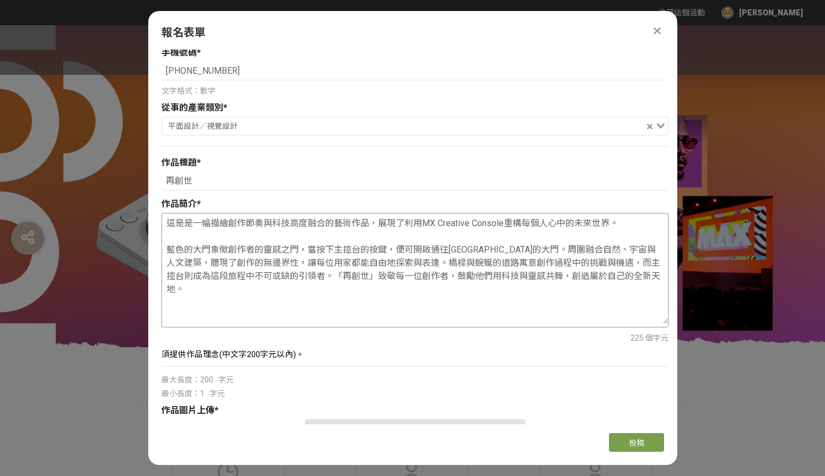
click at [394, 250] on textarea "這是是一幅描繪創作節奏與科技高度融合的藝術作品，展現了利用MX Creative Console重構每個人心中的未來世界。 藍色的大門象徵創作者的靈感之門，當…" at bounding box center [415, 269] width 506 height 110
paste textarea "MX Creative Console"
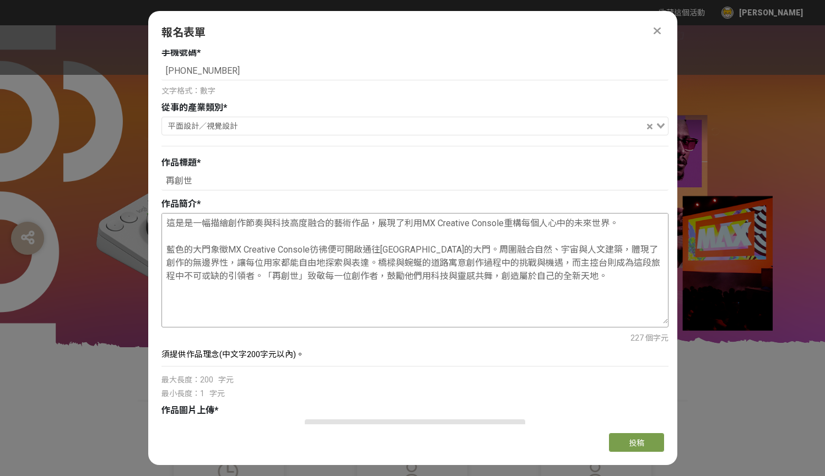
click at [339, 251] on textarea "這是是一幅描繪創作節奏與科技高度融合的藝術作品，展現了利用MX Creative Console重構每個人心中的未來世界。 藍色的大門象徵MX Creativ…" at bounding box center [415, 269] width 506 height 110
click at [348, 250] on textarea "這是是一幅描繪創作節奏與科技高度融合的藝術作品，展現了利用MX Creative Console重構每個人心中的未來世界。 藍色的大門象徵MX Creativ…" at bounding box center [415, 269] width 506 height 110
click at [398, 251] on textarea "這是是一幅描繪創作節奏與科技高度融合的藝術作品，展現了利用MX Creative Console重構每個人心中的未來世界。 藍色的大門象徵MX Creativ…" at bounding box center [415, 269] width 506 height 110
click at [449, 251] on textarea "這是是一幅描繪創作節奏與科技高度融合的藝術作品，展現了利用MX Creative Console重構每個人心中的未來世界。 藍色的大門象徵MX Creativ…" at bounding box center [415, 269] width 506 height 110
click at [557, 250] on textarea "這是是一幅描繪創作節奏與科技高度融合的藝術作品，展現了利用MX Creative Console重構每個人心中的未來世界。 藍色的大門象徵MX Creativ…" at bounding box center [415, 269] width 506 height 110
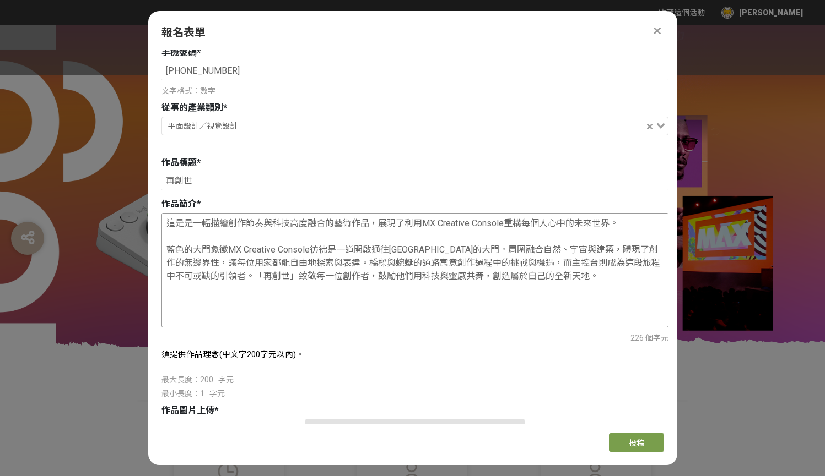
drag, startPoint x: 594, startPoint y: 251, endPoint x: 173, endPoint y: 261, distance: 420.9
click at [173, 262] on textarea "這是是一幅描繪創作節奏與科技高度融合的藝術作品，展現了利用MX Creative Console重構每個人心中的未來世界。 藍色的大門象徵MX Creativ…" at bounding box center [415, 269] width 506 height 110
click at [237, 271] on textarea "這是是一幅描繪創作節奏與科技高度融合的藝術作品，展現了利用MX Creative Console重構每個人心中的未來世界。 藍色的大門象徵MX Creativ…" at bounding box center [415, 269] width 506 height 110
drag, startPoint x: 289, startPoint y: 263, endPoint x: 625, endPoint y: 301, distance: 338.6
click at [625, 301] on textarea "這是是一幅描繪創作節奏與科技高度融合的藝術作品，展現了利用MX Creative Console重構每個人心中的未來世界。 藍色的大門象徵MX Creativ…" at bounding box center [415, 269] width 506 height 110
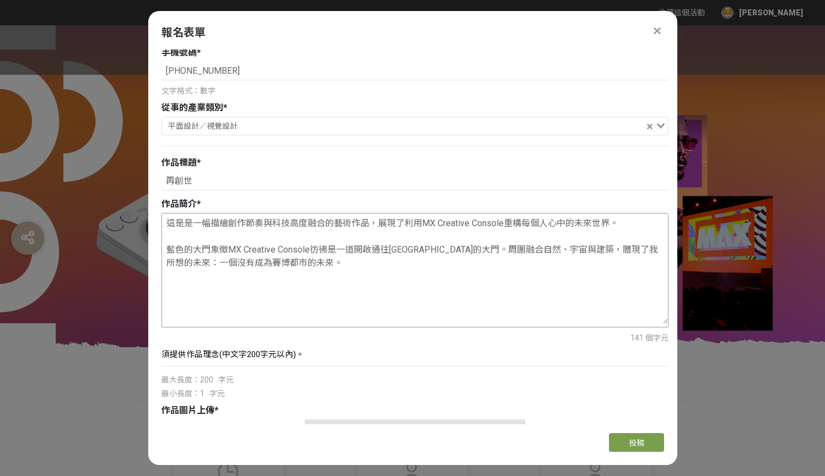
click at [280, 266] on textarea "這是是一幅描繪創作節奏與科技高度融合的藝術作品，展現了利用MX Creative Console重構每個人心中的未來世界。 藍色的大門象徵MX Creativ…" at bounding box center [415, 269] width 506 height 110
click at [203, 263] on textarea "這是是一幅描繪創作節奏與科技高度融合的藝術作品，展現了利用MX Creative Console重構每個人心中的未來世界。 藍色的大門象徵MX Creativ…" at bounding box center [415, 269] width 506 height 110
click at [291, 263] on textarea "這是是一幅描繪創作節奏與科技高度融合的藝術作品，展現了利用MX Creative Console重構每個人心中的未來世界。 藍色的大門象徵MX Creativ…" at bounding box center [415, 269] width 506 height 110
click at [323, 263] on textarea "這是是一幅描繪創作節奏與科技高度融合的藝術作品，展現了利用MX Creative Console重構每個人心中的未來世界。 藍色的大門象徵MX Creativ…" at bounding box center [415, 269] width 506 height 110
click at [421, 261] on textarea "這是是一幅描繪創作節奏與科技高度融合的藝術作品，展現了利用MX Creative Console重構每個人心中的未來世界。 藍色的大門象徵MX Creativ…" at bounding box center [415, 269] width 506 height 110
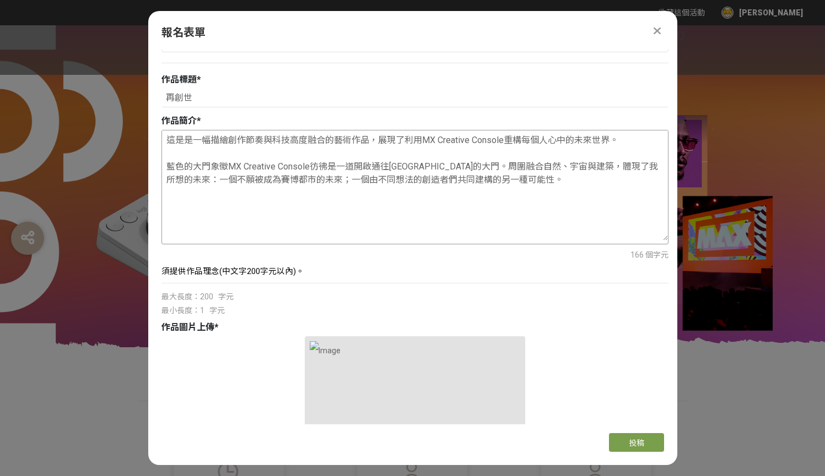
scroll to position [230, 0]
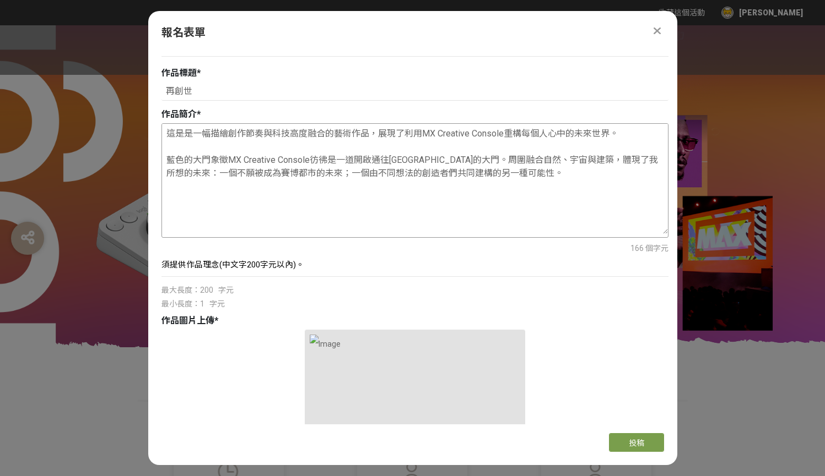
click at [315, 173] on textarea "這是是一幅描繪創作節奏與科技高度融合的藝術作品，展現了利用MX Creative Console重構每個人心中的未來世界。 藍色的大門象徵MX Creativ…" at bounding box center [415, 179] width 506 height 110
click at [244, 172] on textarea "這是是一幅描繪創作節奏與科技高度融合的藝術作品，展現了利用MX Creative Console重構每個人心中的未來世界。 藍色的大門象徵MX Creativ…" at bounding box center [415, 179] width 506 height 110
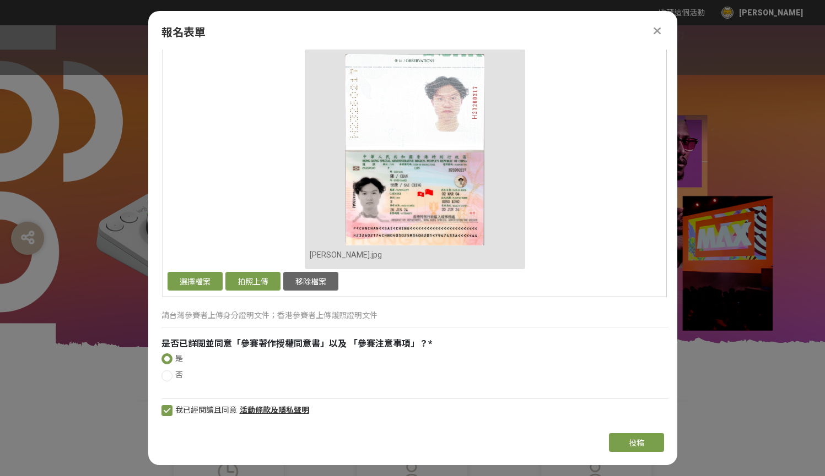
scroll to position [1037, 0]
type textarea "這是是一幅描繪創作節奏與科技高度融合的藝術作品，展現了利用MX Creative Console重構每個人心中的未來世界。 藍色的大門象徵MX Creativ…"
click at [626, 440] on button "投稿" at bounding box center [636, 442] width 55 height 19
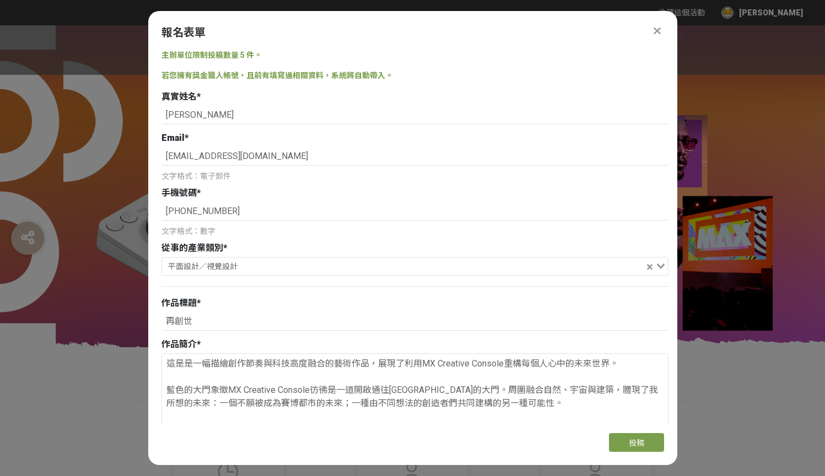
scroll to position [0, 0]
drag, startPoint x: 189, startPoint y: 212, endPoint x: 183, endPoint y: 213, distance: 5.6
click at [173, 214] on input "[PHONE_NUMBER]" at bounding box center [414, 211] width 507 height 19
drag, startPoint x: 180, startPoint y: 209, endPoint x: 143, endPoint y: 209, distance: 36.9
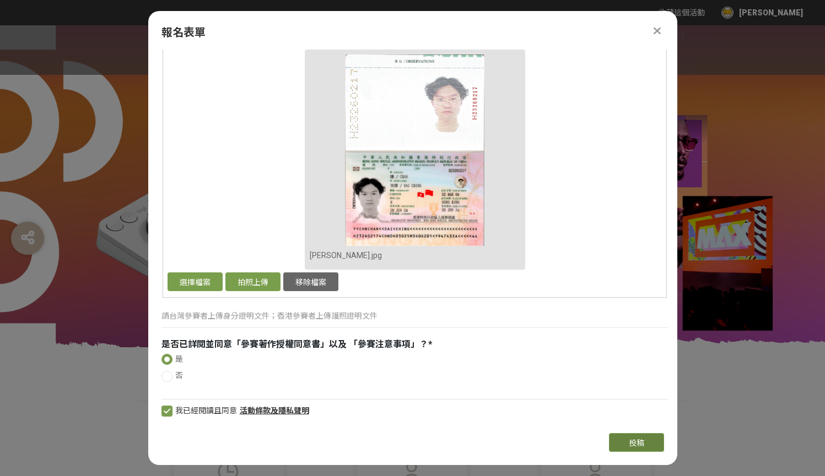
type input "93624552"
click at [628, 440] on span "投稿" at bounding box center [635, 443] width 15 height 9
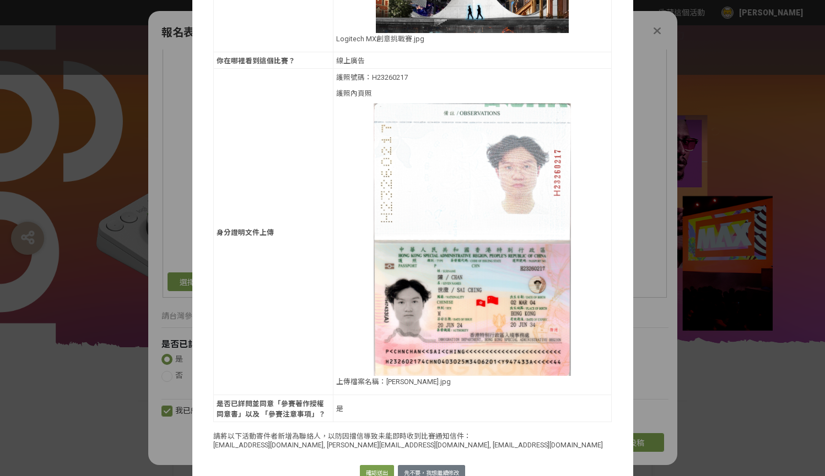
scroll to position [498, 0]
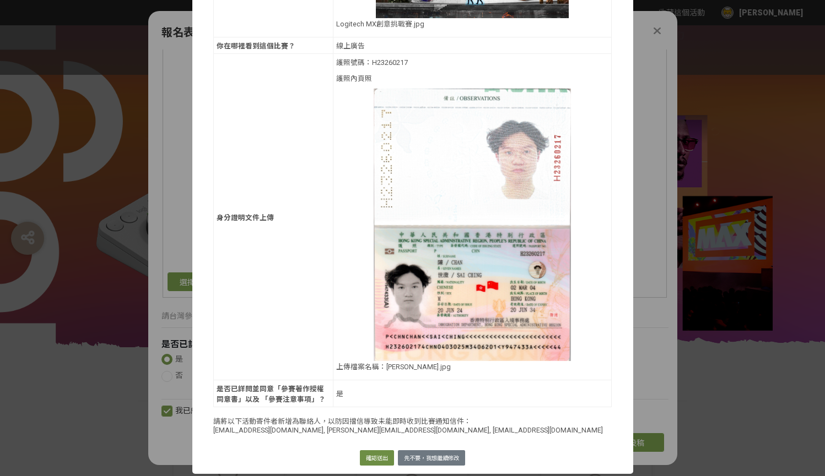
click at [370, 460] on button "確認送出" at bounding box center [377, 458] width 34 height 15
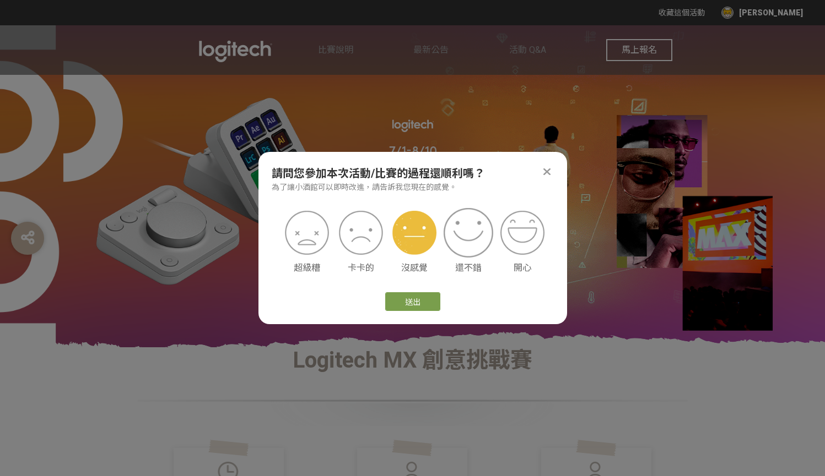
click at [468, 241] on img at bounding box center [468, 233] width 50 height 50
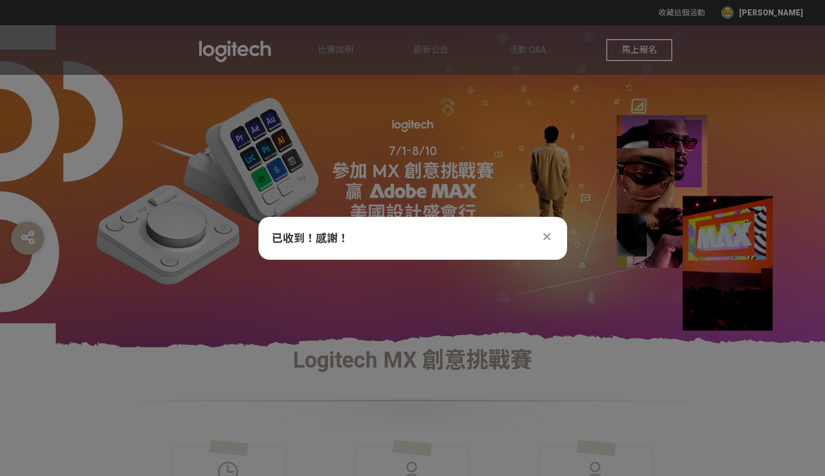
click at [543, 234] on div at bounding box center [546, 236] width 13 height 13
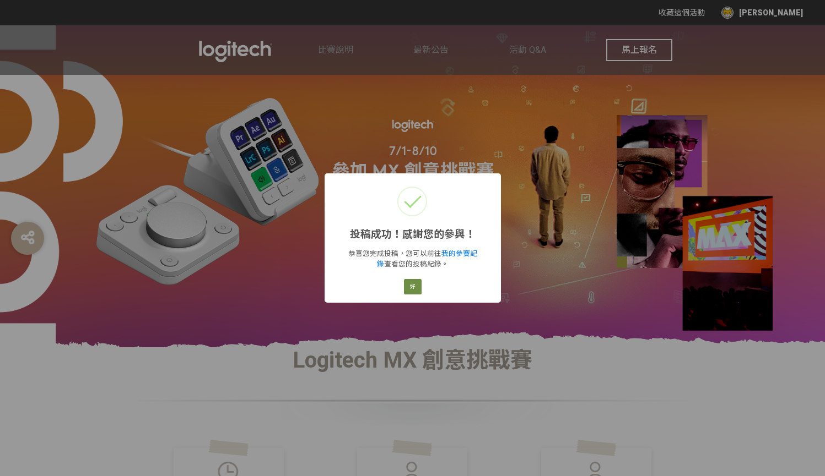
click at [416, 285] on button "好" at bounding box center [413, 286] width 18 height 15
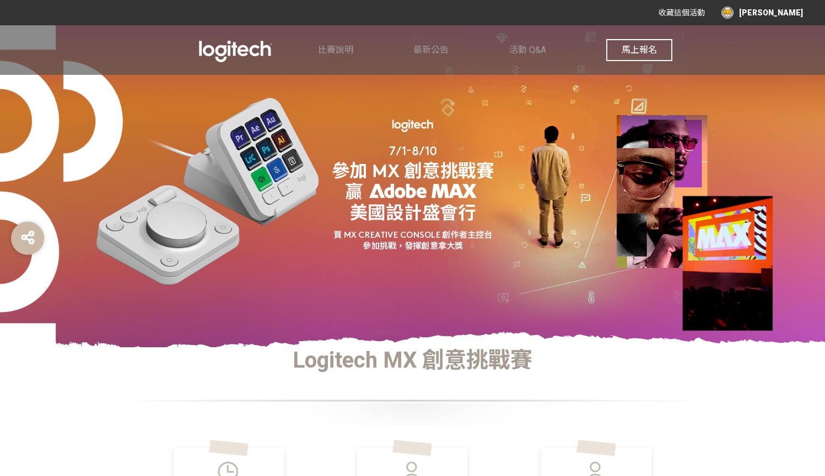
scroll to position [0, 0]
click at [753, 12] on div "[PERSON_NAME]" at bounding box center [762, 13] width 82 height 12
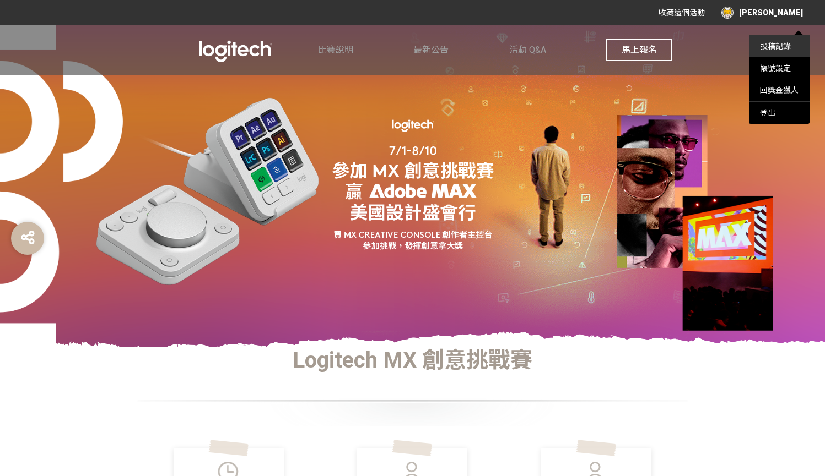
click at [769, 46] on link "投稿記錄" at bounding box center [775, 46] width 31 height 9
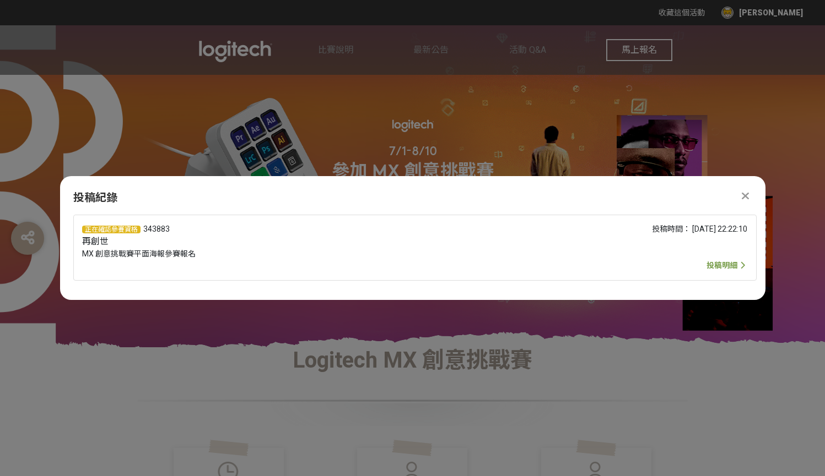
click at [730, 261] on span "投稿明細" at bounding box center [726, 265] width 41 height 13
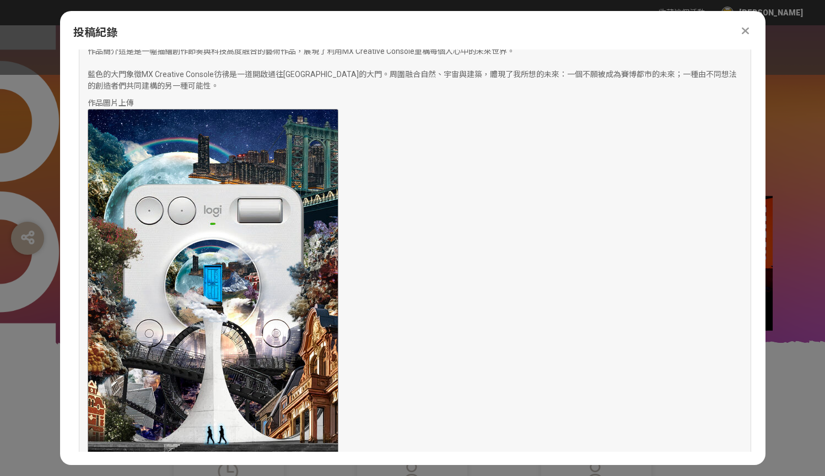
scroll to position [402, 0]
